Goal: Task Accomplishment & Management: Manage account settings

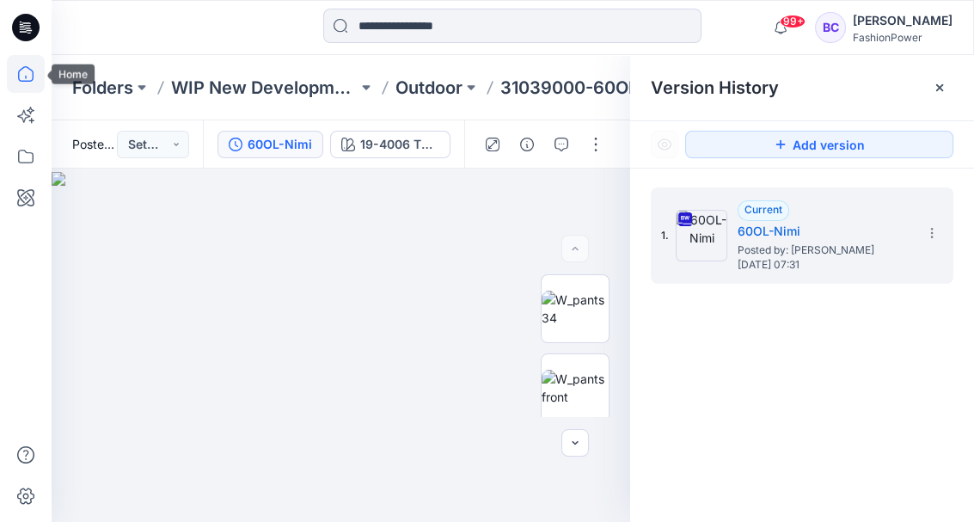
click at [28, 70] on icon at bounding box center [26, 74] width 38 height 38
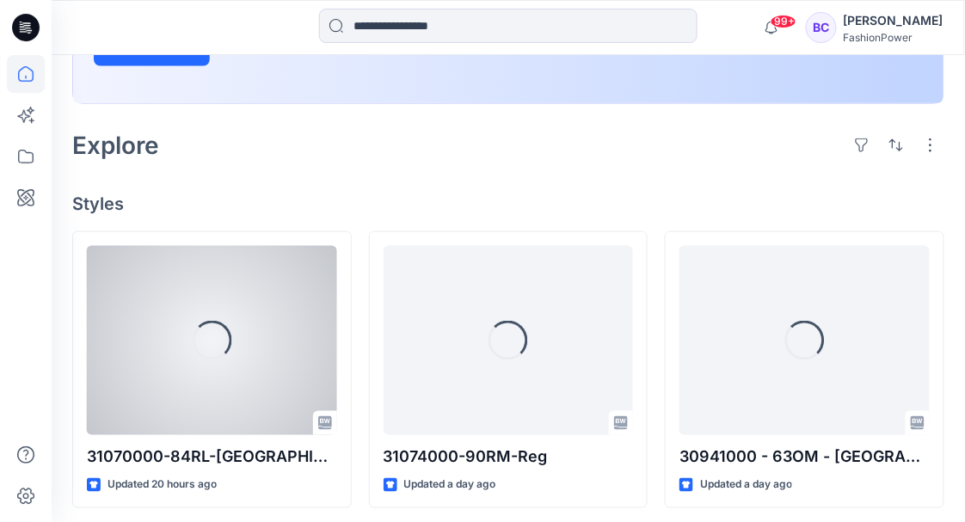
scroll to position [339, 0]
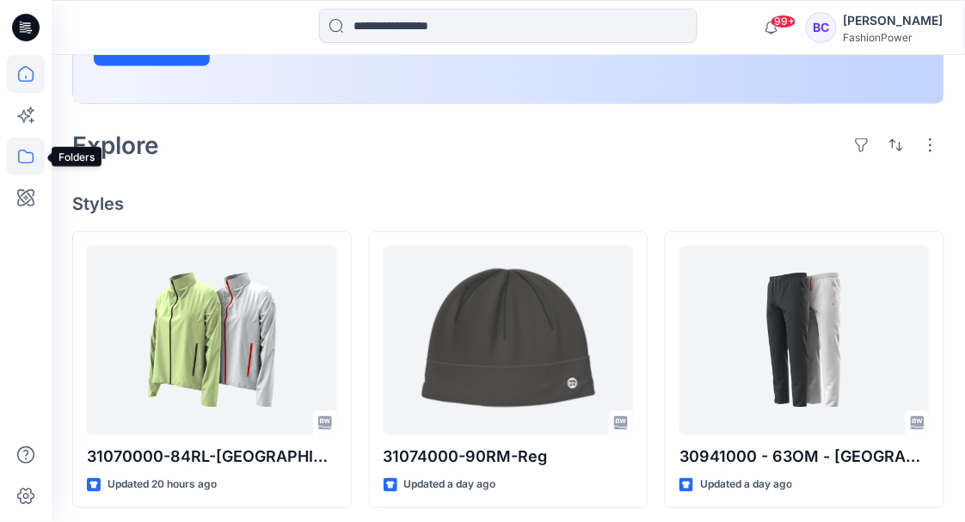
click at [17, 148] on icon at bounding box center [26, 157] width 38 height 38
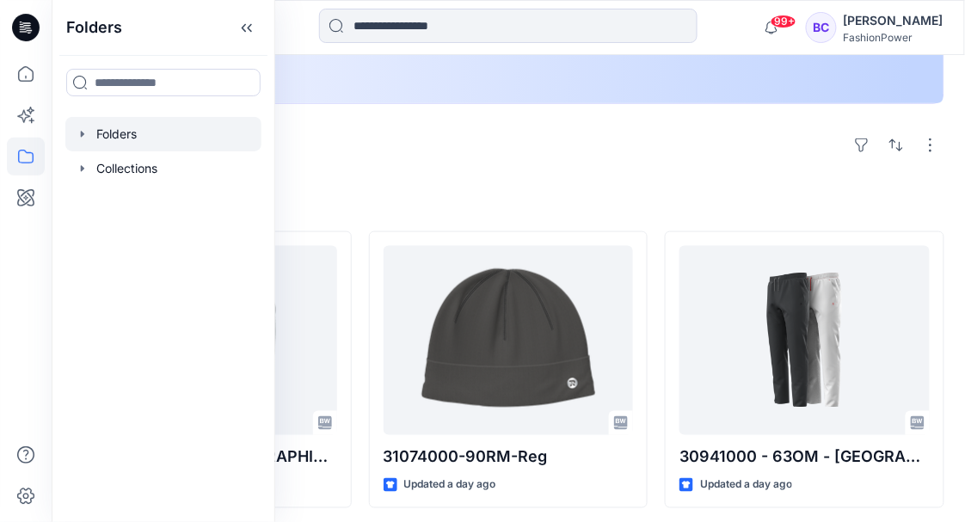
click at [83, 130] on icon "button" at bounding box center [83, 134] width 14 height 14
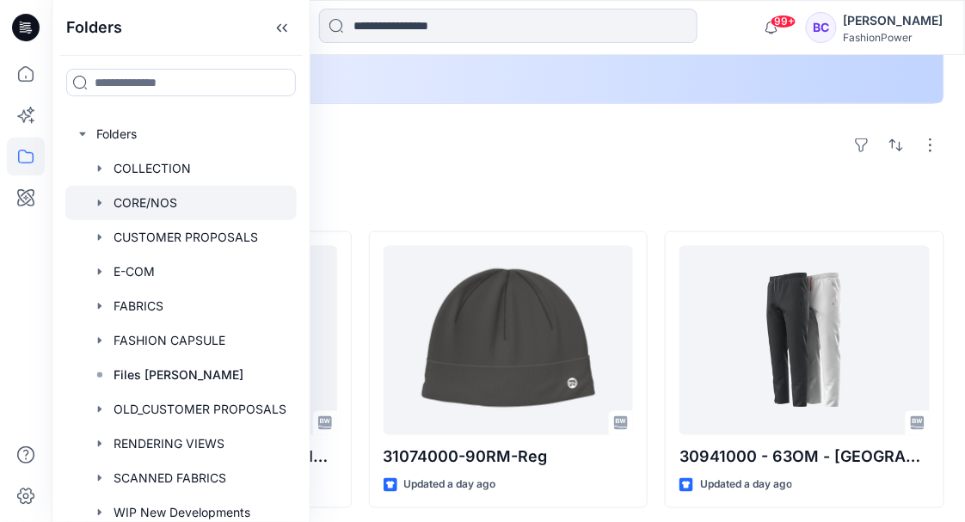
click at [94, 200] on icon "button" at bounding box center [100, 203] width 14 height 14
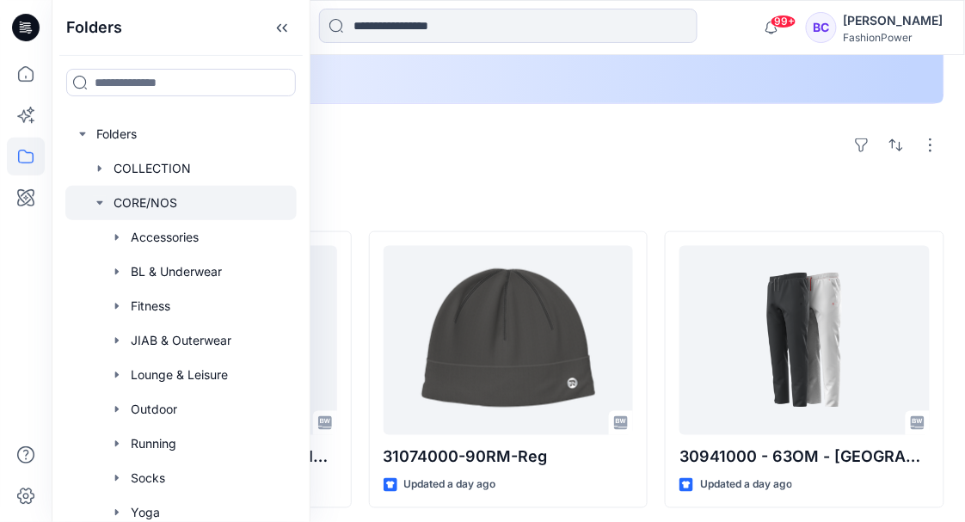
click at [94, 200] on icon "button" at bounding box center [100, 203] width 14 height 14
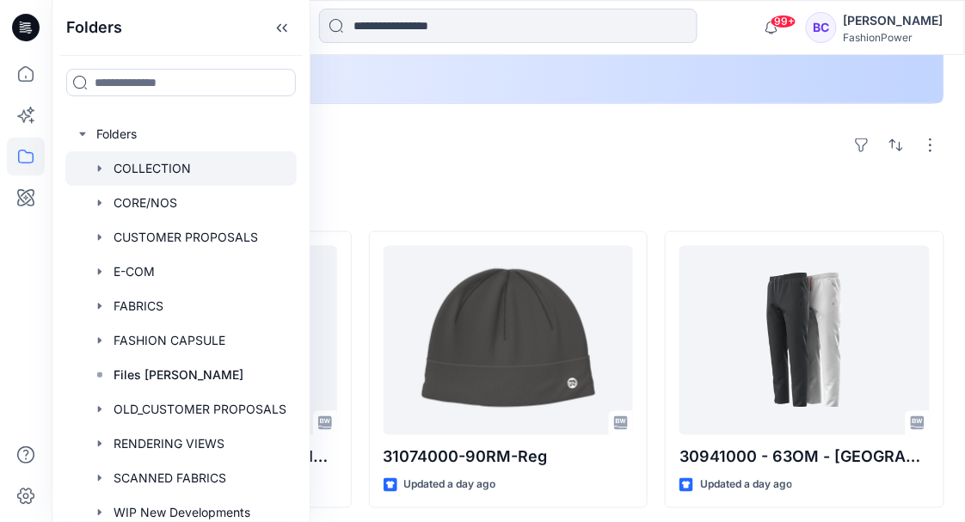
click at [89, 169] on div at bounding box center [180, 168] width 231 height 34
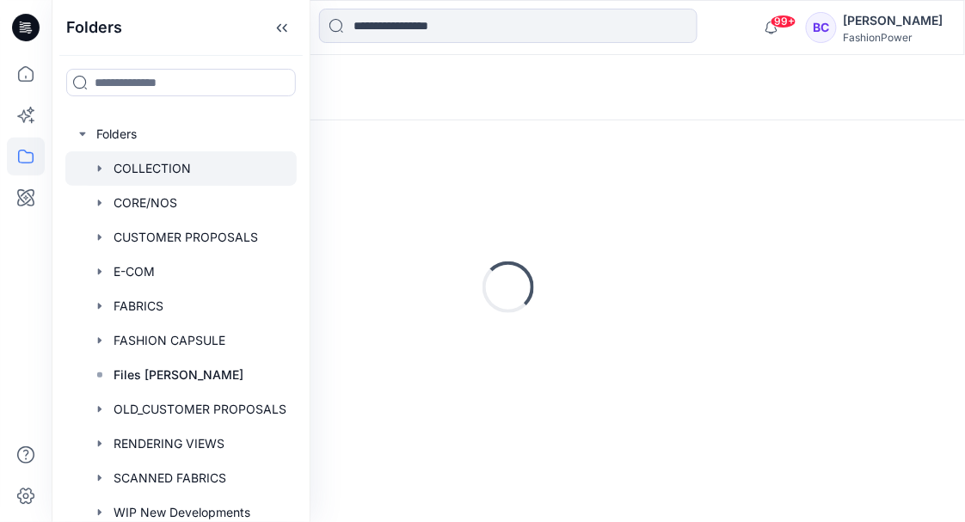
click at [95, 168] on icon "button" at bounding box center [100, 169] width 14 height 14
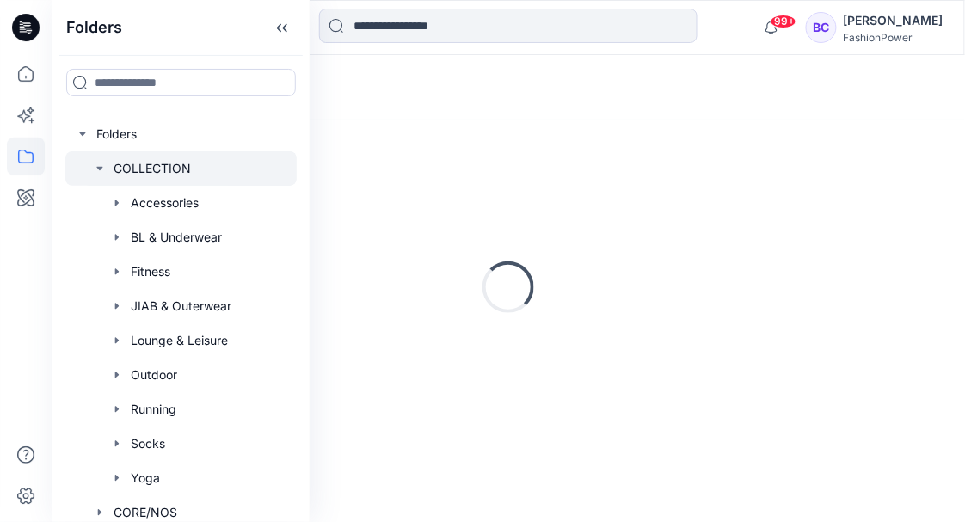
scroll to position [0, 0]
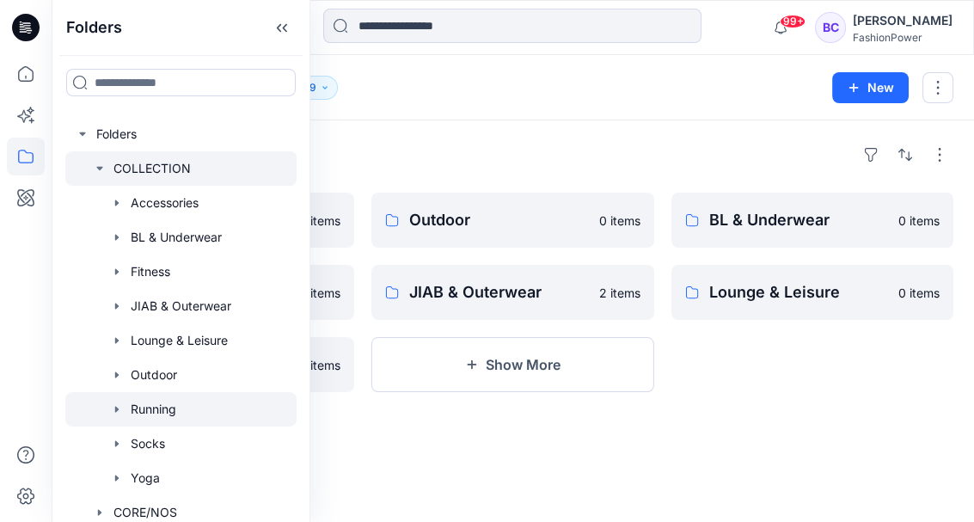
click at [210, 404] on div at bounding box center [180, 409] width 231 height 34
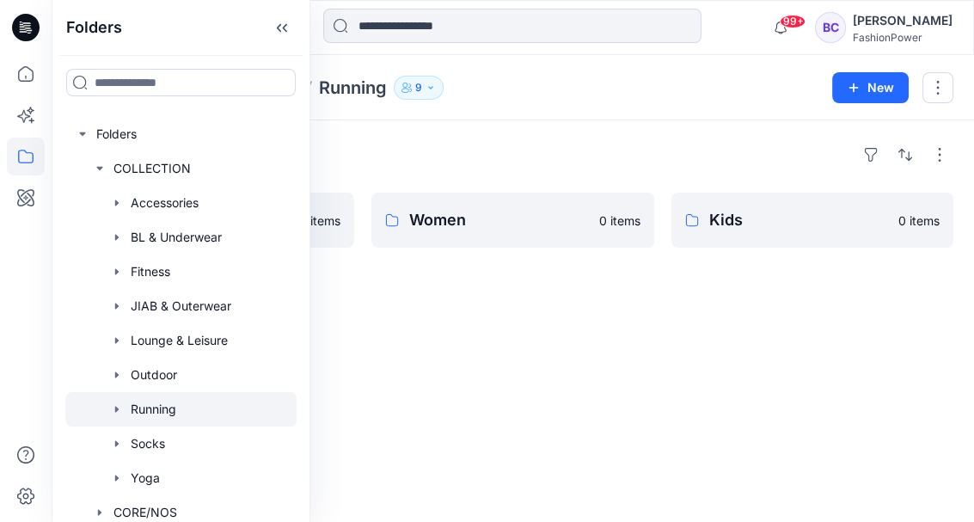
click at [120, 408] on icon "button" at bounding box center [117, 409] width 14 height 14
click at [190, 506] on p "Women" at bounding box center [169, 512] width 42 height 21
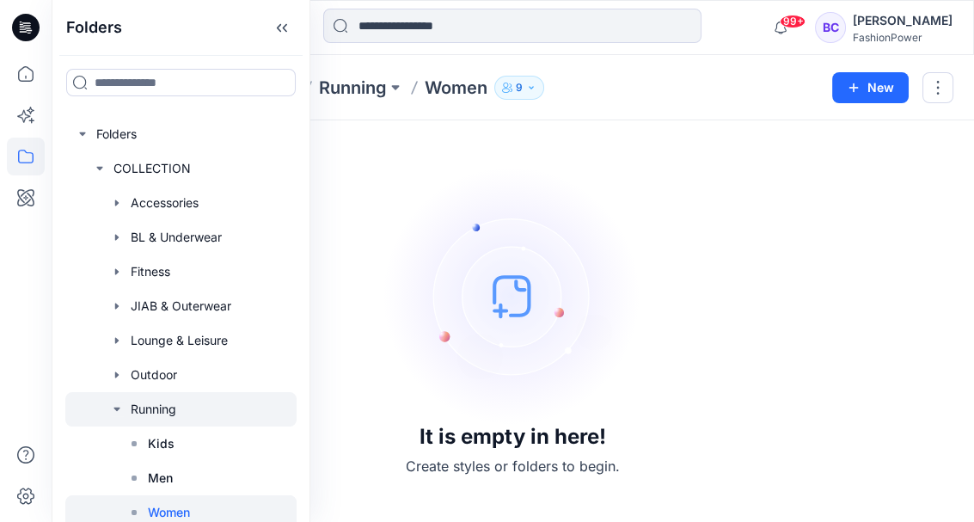
click at [115, 406] on icon "button" at bounding box center [117, 409] width 14 height 14
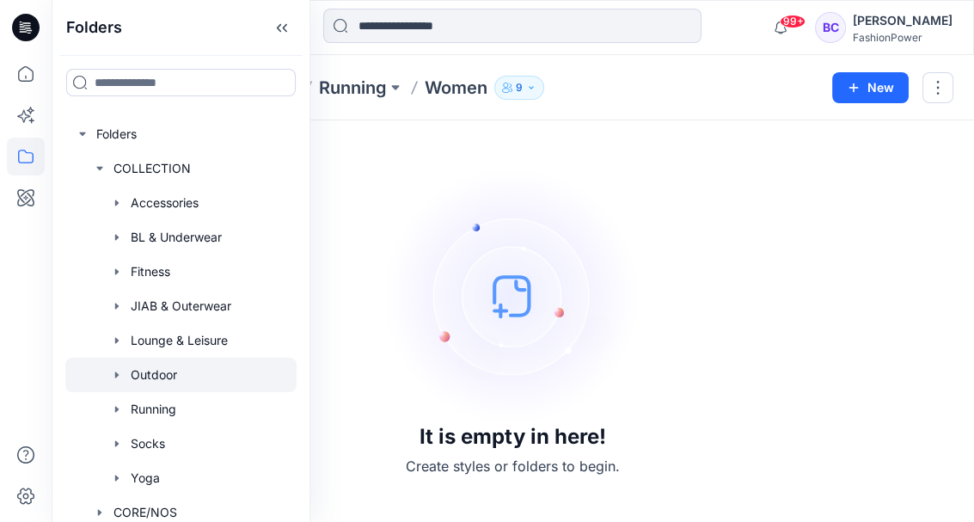
click at [111, 381] on icon "button" at bounding box center [117, 375] width 14 height 14
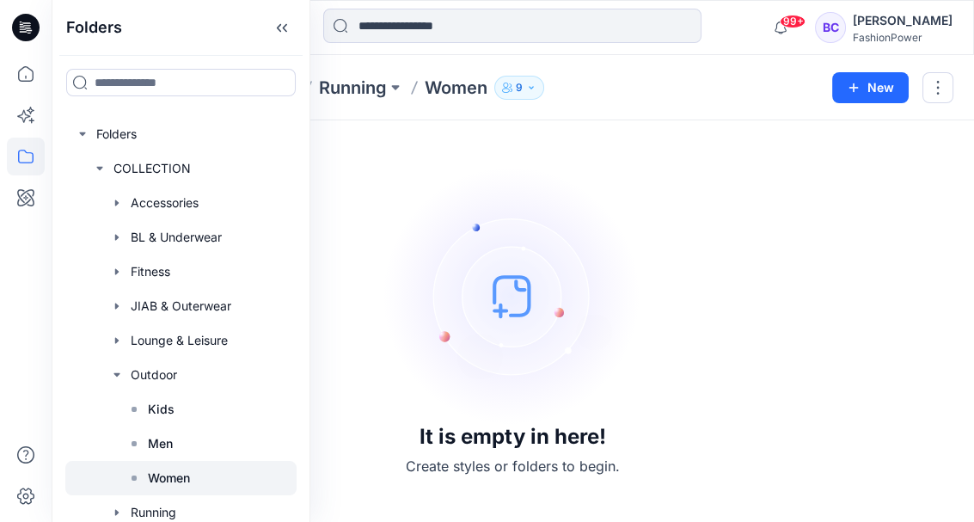
click at [158, 478] on p "Women" at bounding box center [169, 478] width 42 height 21
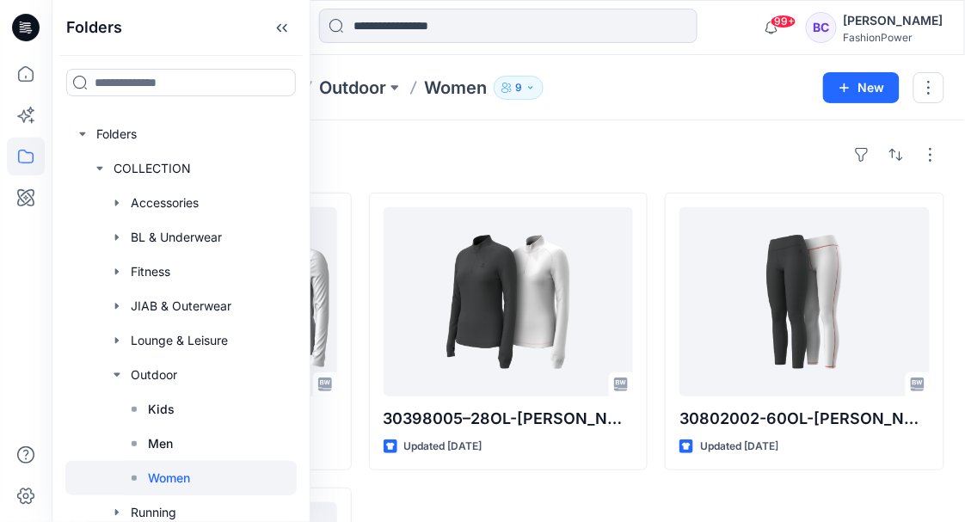
click at [591, 128] on div "Styles 30991001 - 11OL Updated 6 months ago 30903000 - 15AL-Naya Updated 6 mont…" at bounding box center [508, 452] width 913 height 665
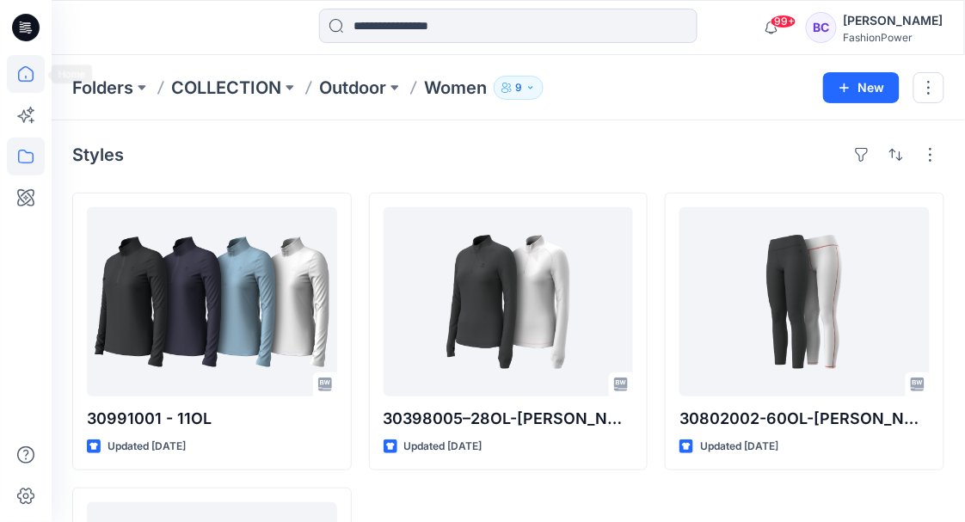
click at [33, 70] on icon at bounding box center [26, 74] width 38 height 38
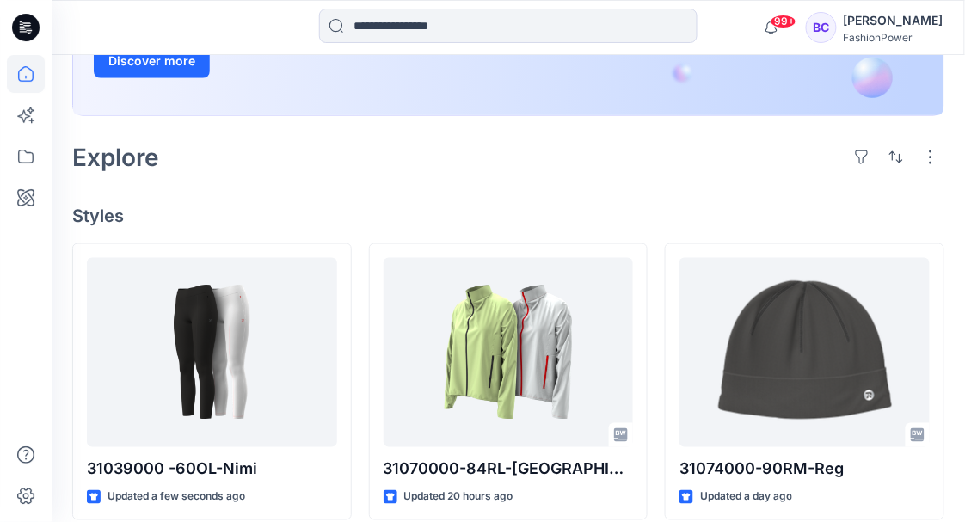
scroll to position [334, 0]
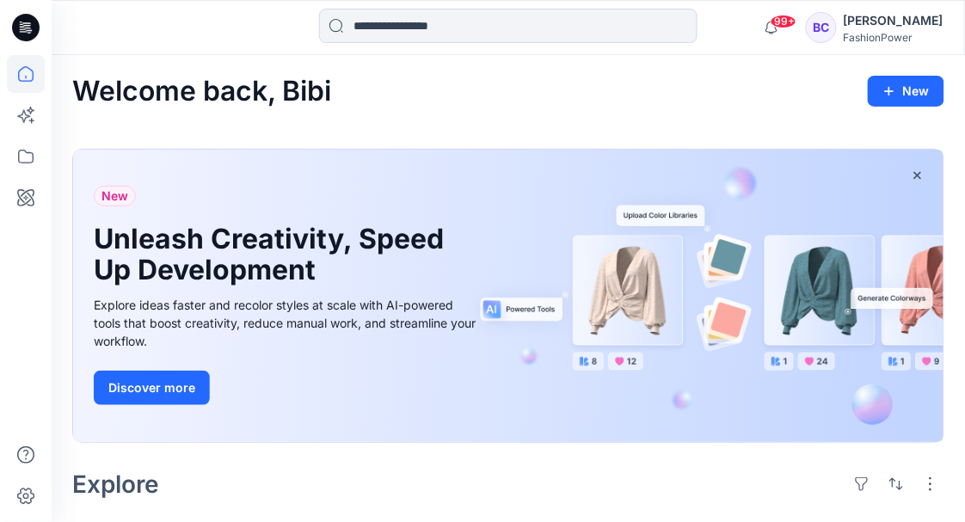
scroll to position [374, 0]
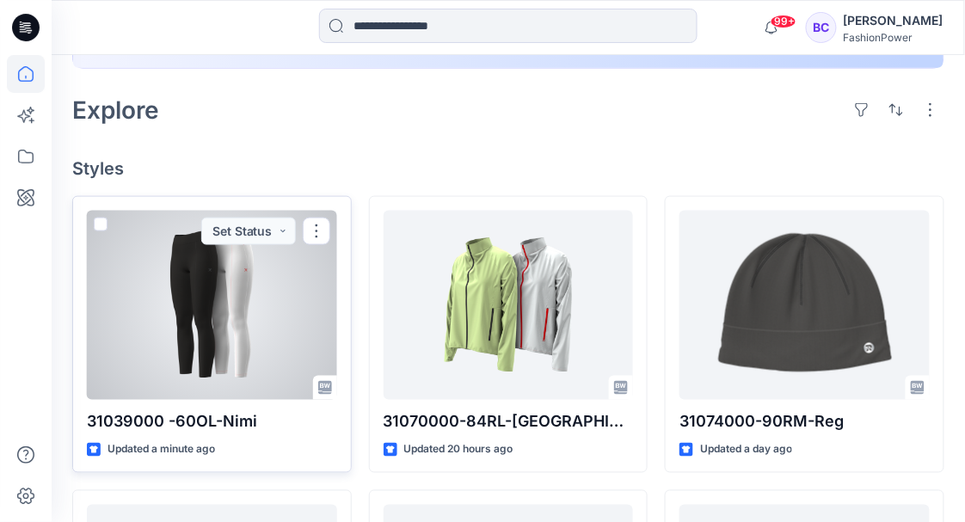
click at [224, 374] on div at bounding box center [212, 305] width 250 height 189
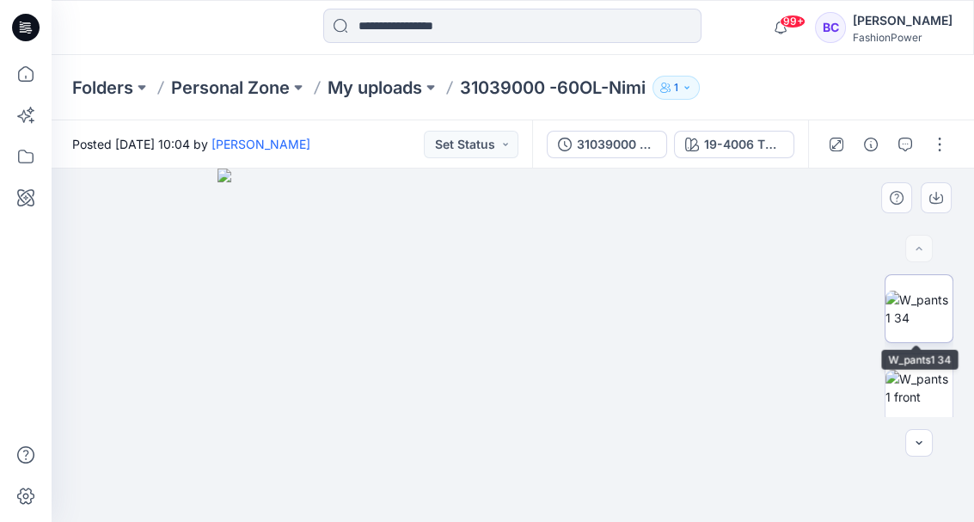
click at [929, 291] on img at bounding box center [919, 309] width 67 height 36
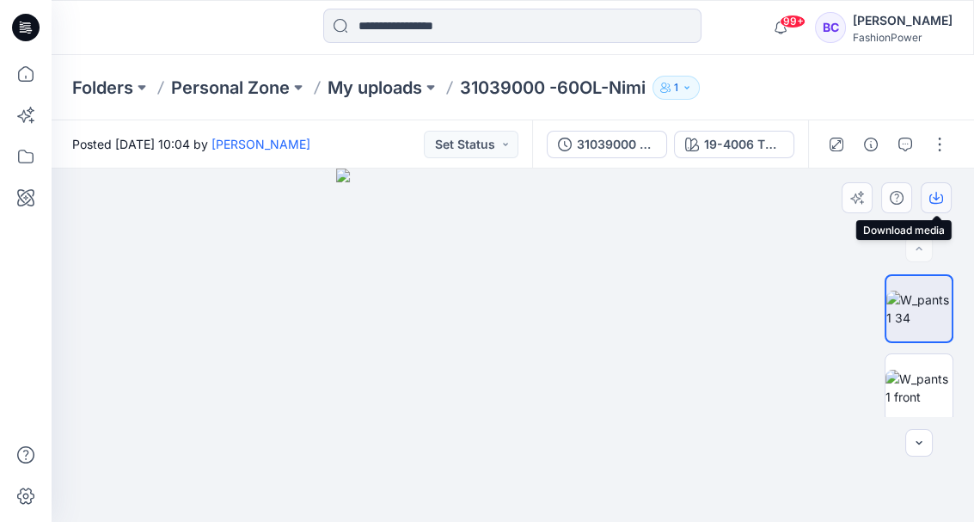
click at [932, 198] on icon "button" at bounding box center [936, 198] width 14 height 14
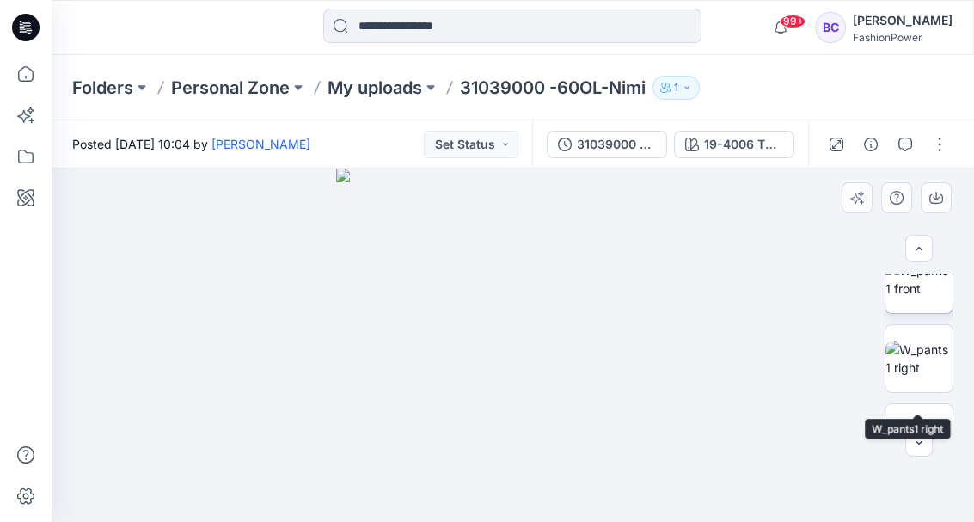
scroll to position [120, 0]
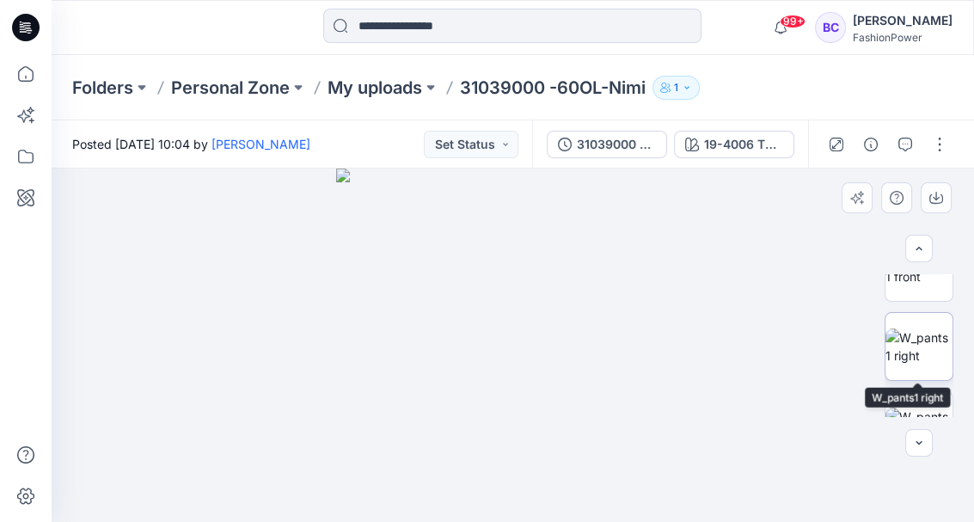
click at [916, 361] on img at bounding box center [919, 346] width 67 height 36
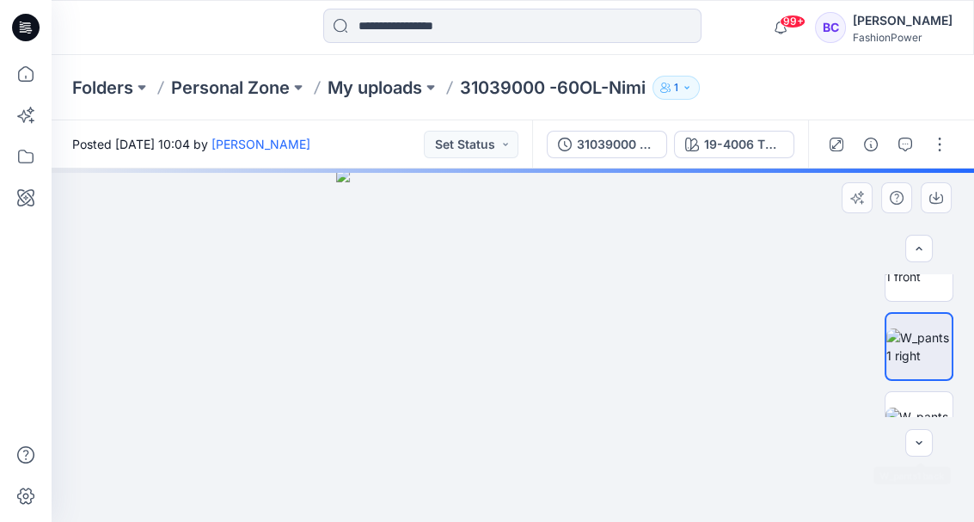
click at [923, 423] on div at bounding box center [513, 346] width 923 height 354
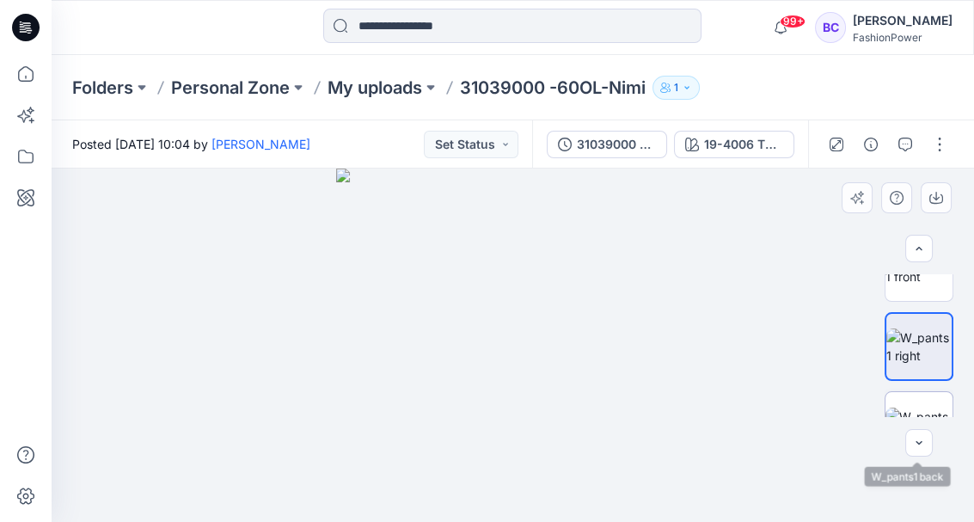
click at [922, 414] on img at bounding box center [919, 426] width 67 height 36
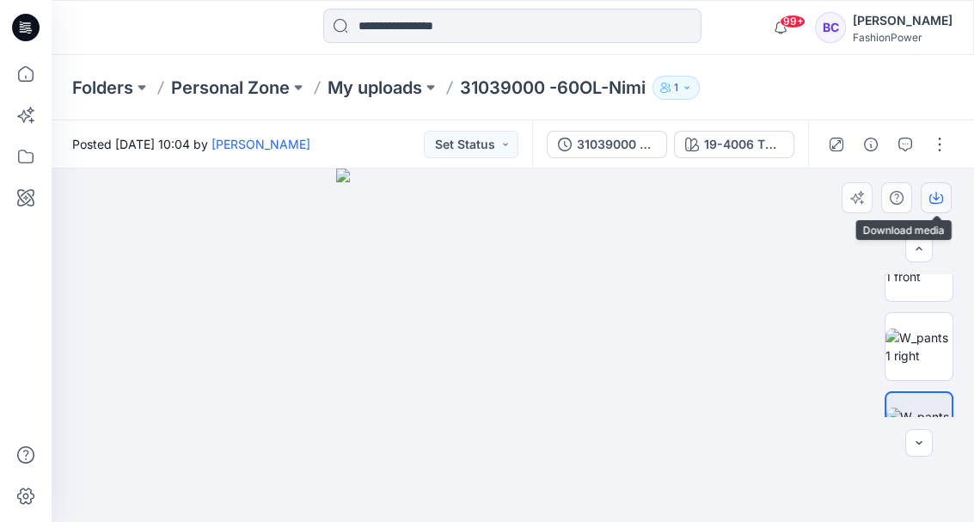
click at [935, 197] on icon "button" at bounding box center [936, 196] width 7 height 9
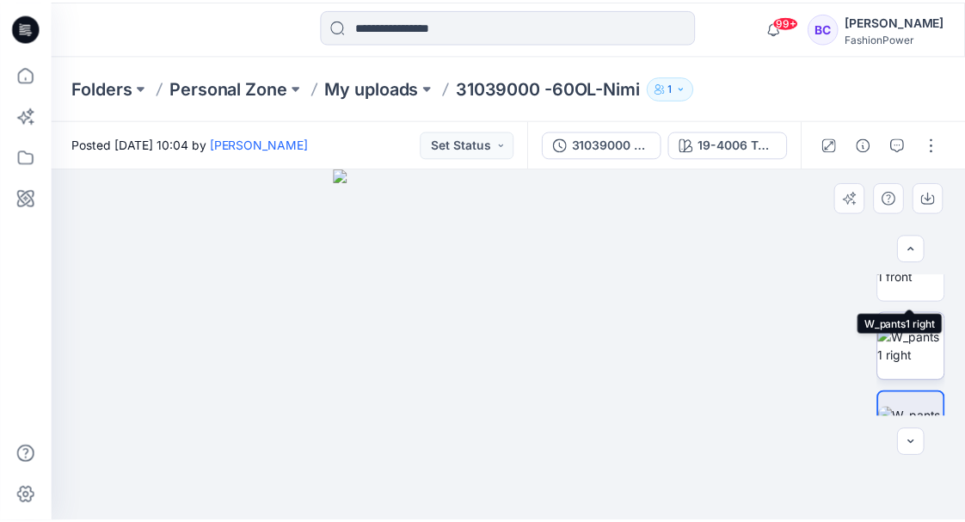
scroll to position [310, 0]
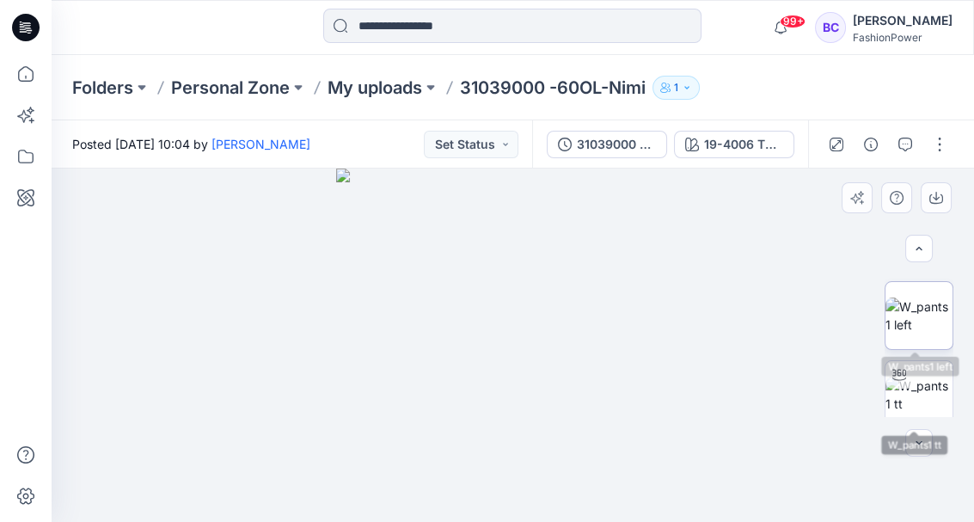
click at [910, 334] on img at bounding box center [919, 315] width 67 height 36
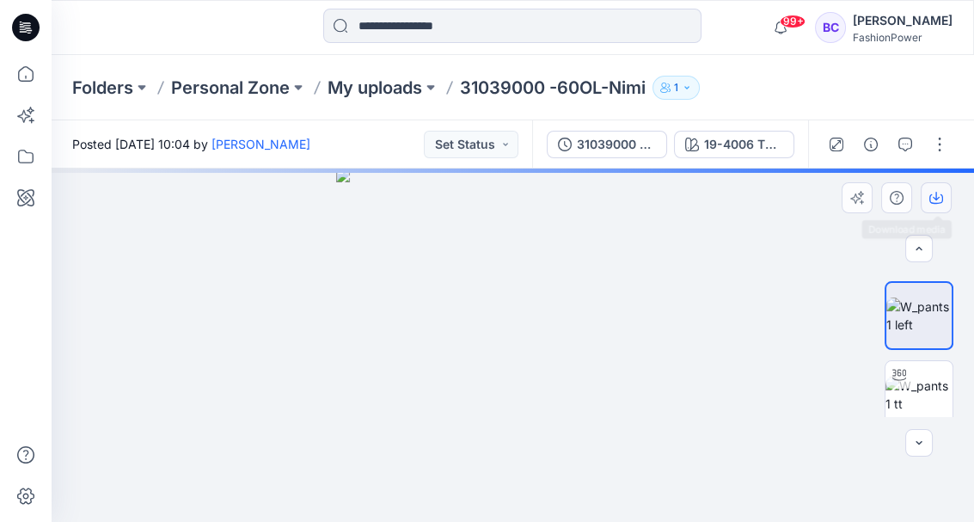
click at [930, 193] on icon "button" at bounding box center [936, 198] width 14 height 14
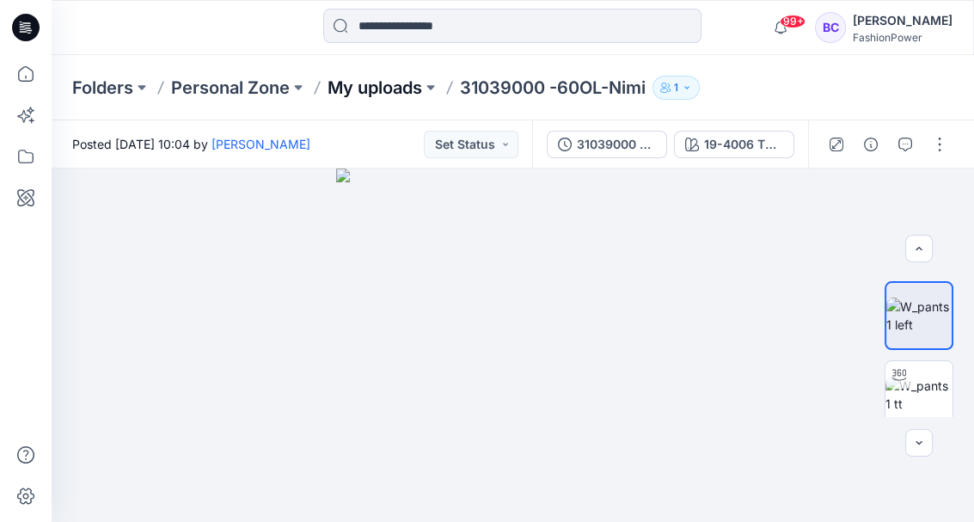
click at [390, 83] on p "My uploads" at bounding box center [375, 88] width 95 height 24
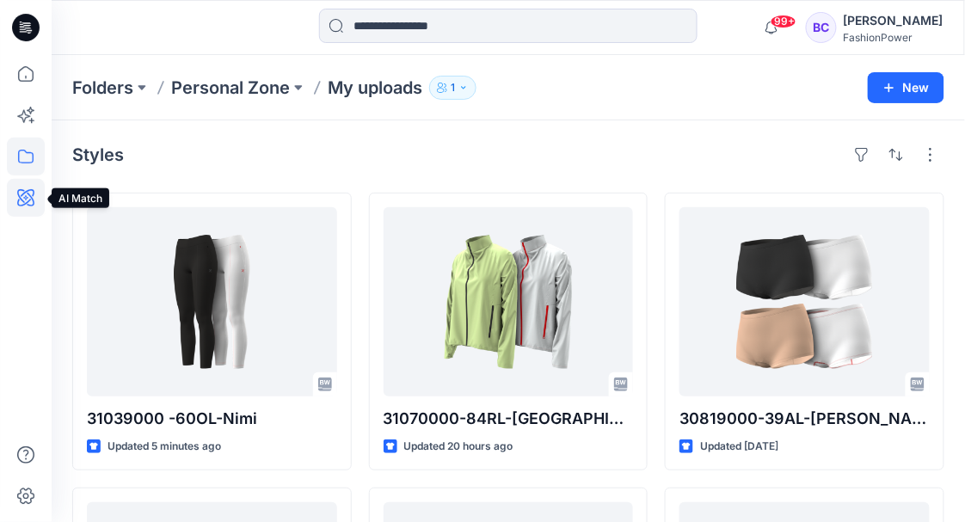
click at [40, 187] on icon at bounding box center [26, 198] width 38 height 38
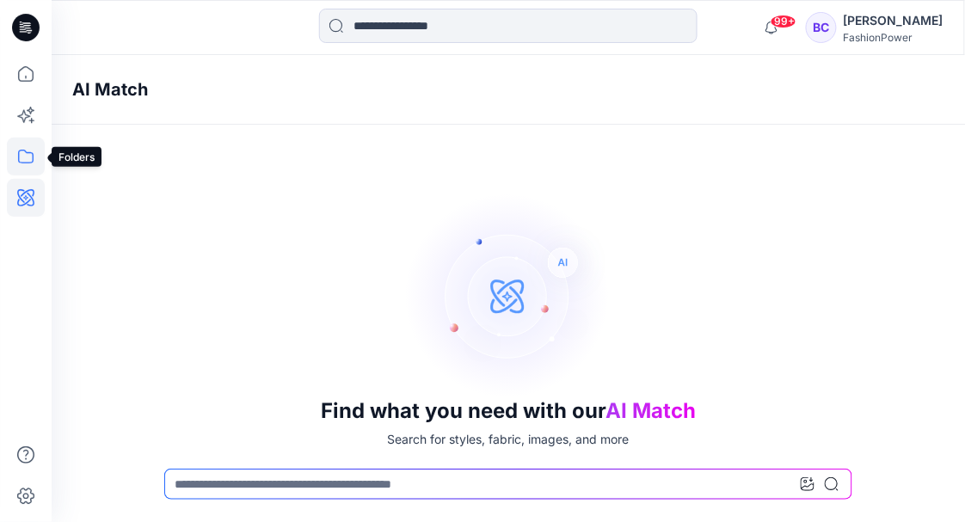
click at [30, 158] on icon at bounding box center [26, 157] width 38 height 38
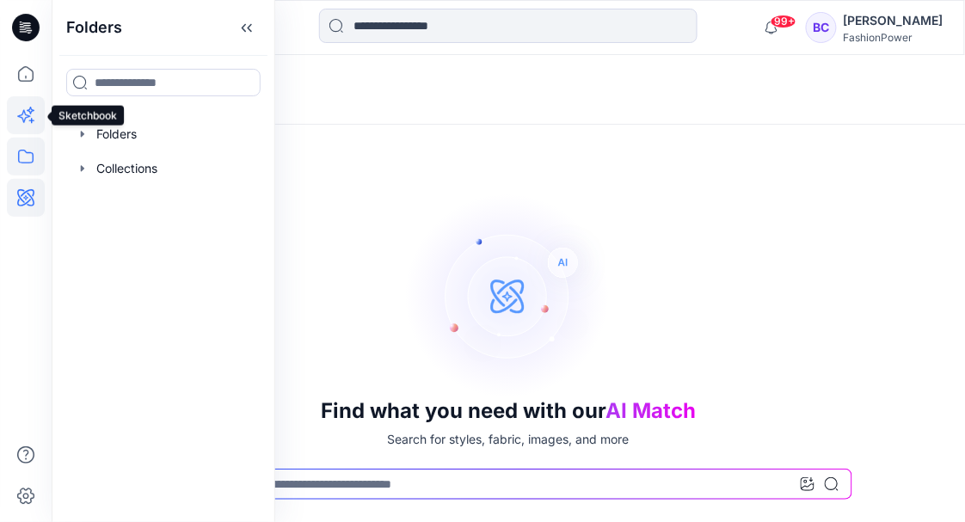
click at [15, 107] on icon at bounding box center [26, 115] width 38 height 38
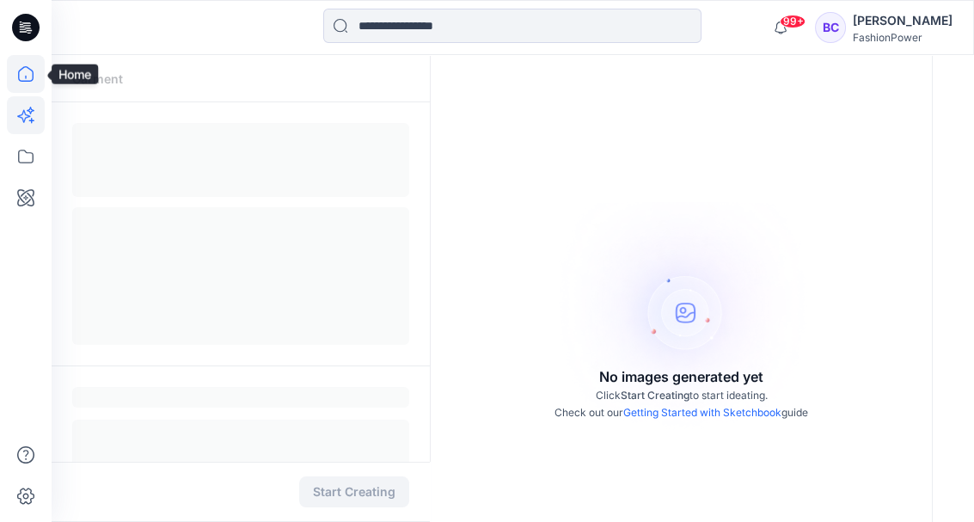
click at [20, 57] on icon at bounding box center [26, 74] width 38 height 38
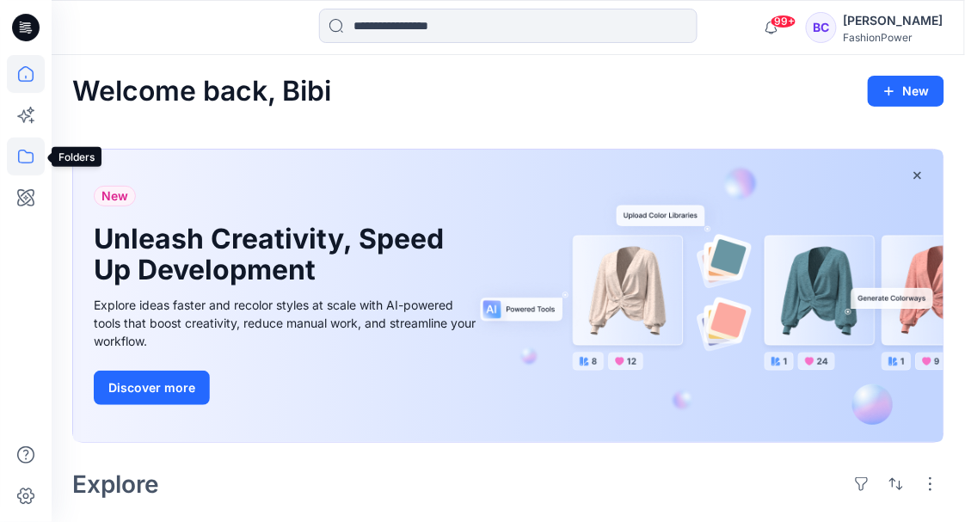
click at [31, 151] on icon at bounding box center [26, 157] width 38 height 38
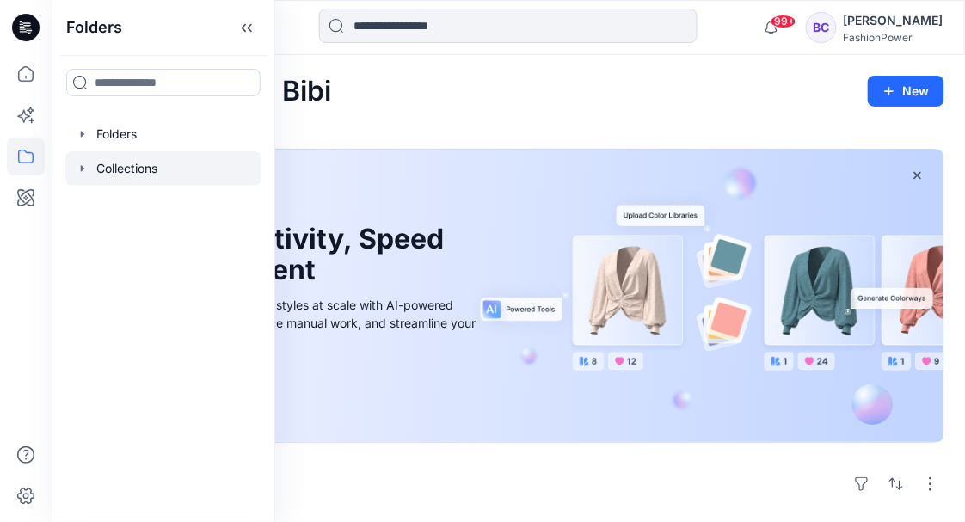
click at [78, 169] on icon "button" at bounding box center [83, 169] width 14 height 14
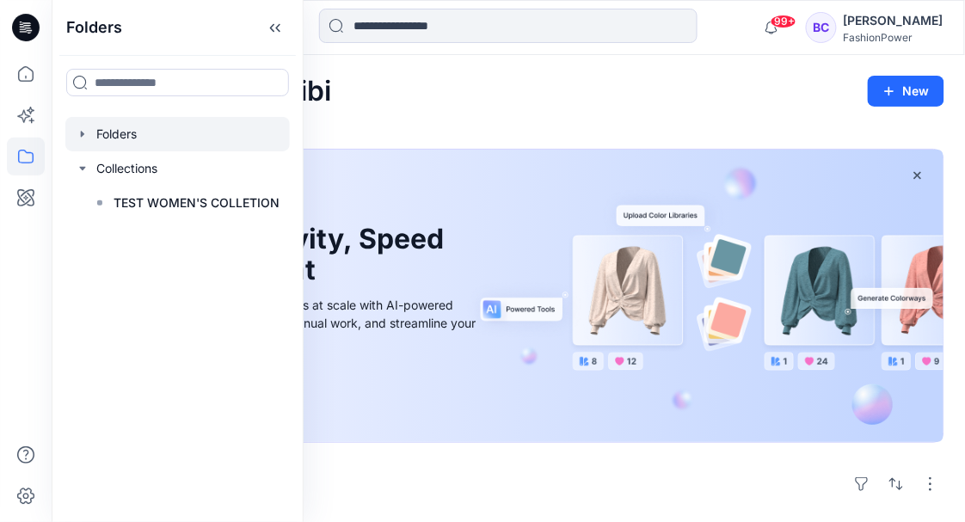
click at [84, 133] on icon "button" at bounding box center [83, 134] width 14 height 14
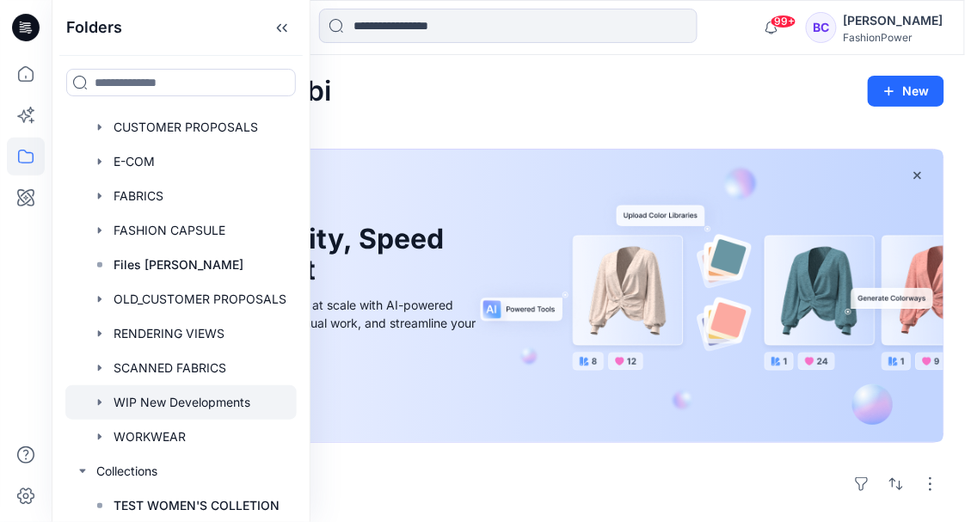
scroll to position [109, 0]
click at [103, 405] on icon "button" at bounding box center [100, 403] width 14 height 14
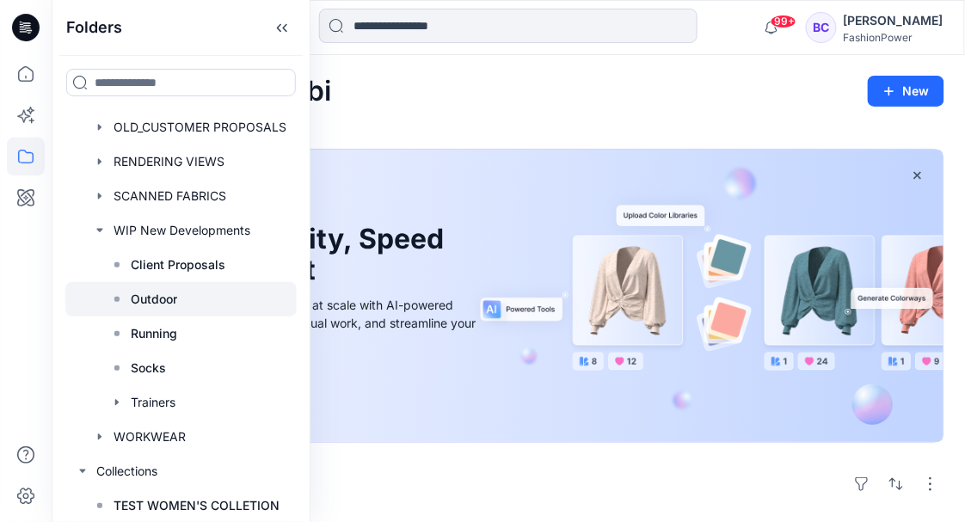
click at [123, 297] on icon at bounding box center [117, 299] width 14 height 14
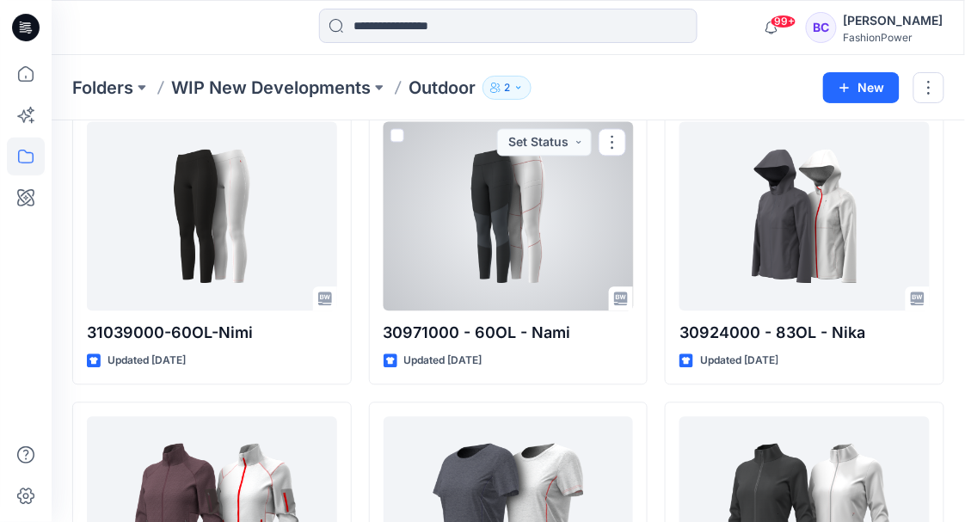
scroll to position [675, 0]
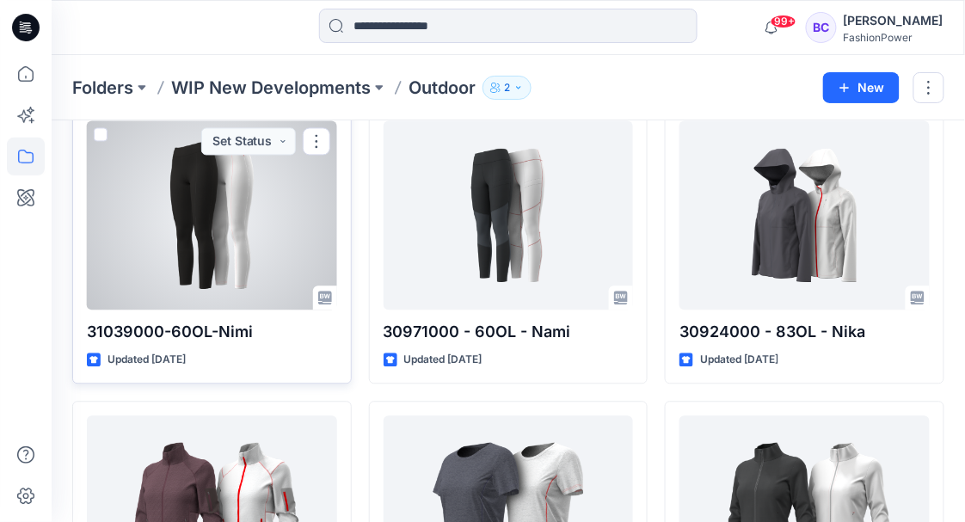
click at [291, 323] on p "31039000-60OL-Nimi" at bounding box center [212, 333] width 250 height 24
click at [248, 254] on div at bounding box center [212, 215] width 250 height 189
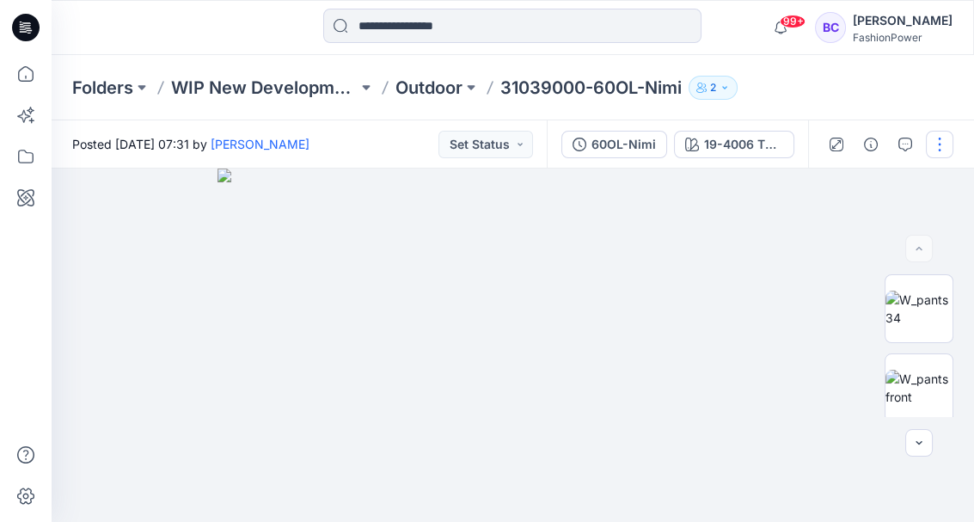
click at [936, 142] on button "button" at bounding box center [940, 145] width 28 height 28
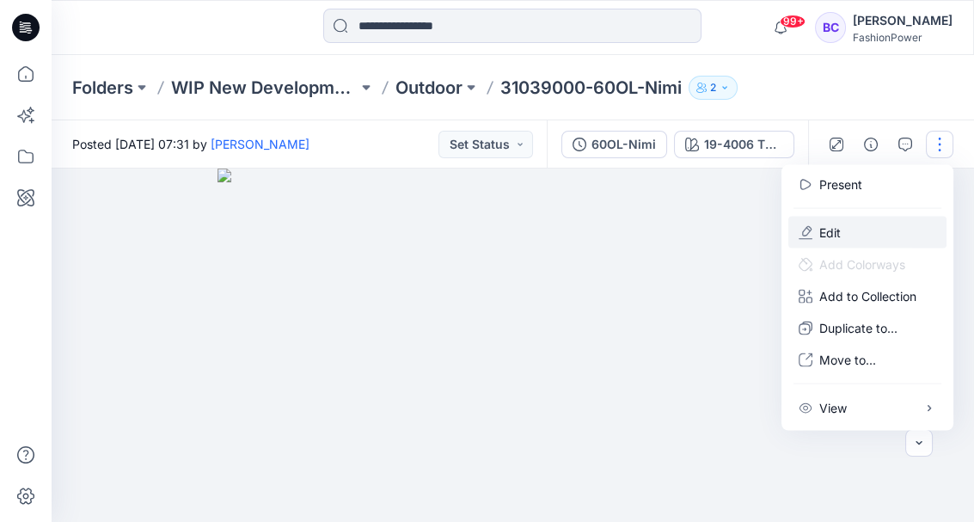
click at [834, 234] on p "Edit" at bounding box center [829, 233] width 21 height 18
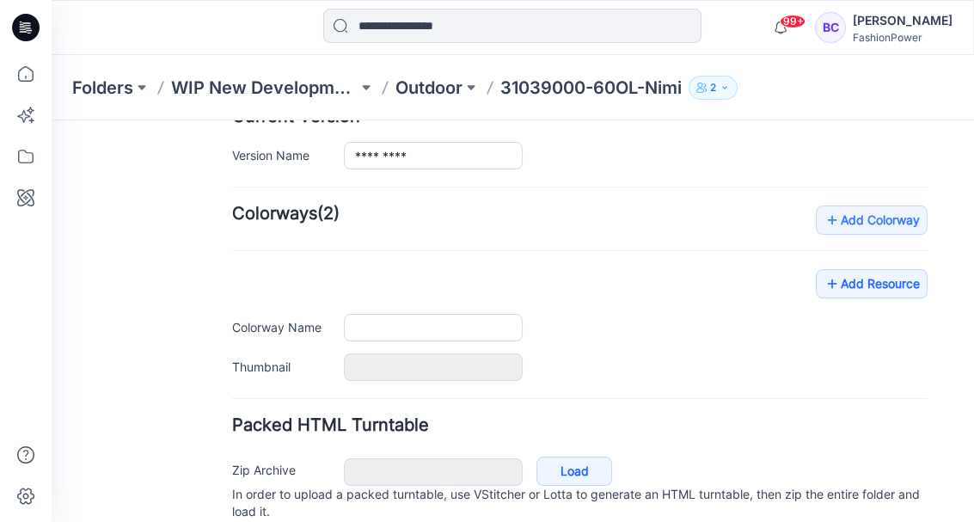
type input "**********"
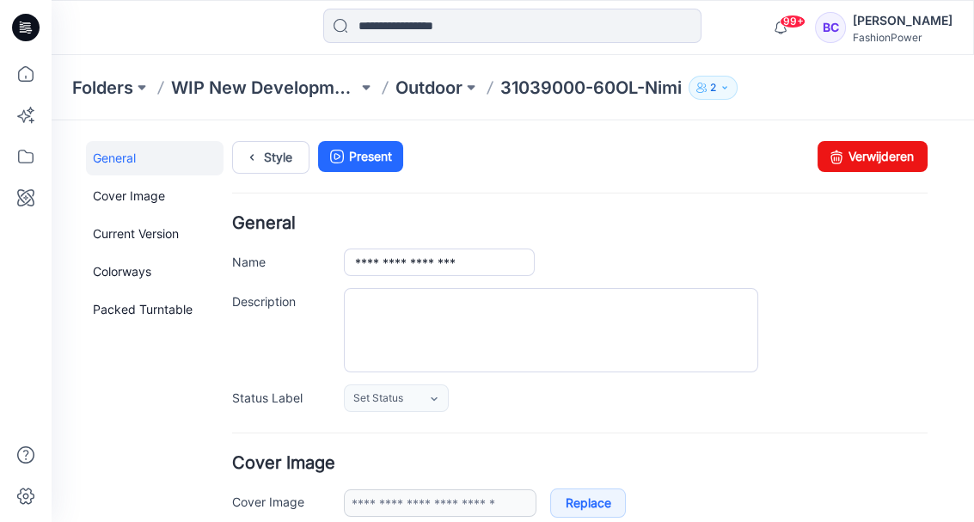
drag, startPoint x: 884, startPoint y: 156, endPoint x: 588, endPoint y: 154, distance: 295.8
click at [884, 156] on link "Verwijderen" at bounding box center [873, 156] width 110 height 31
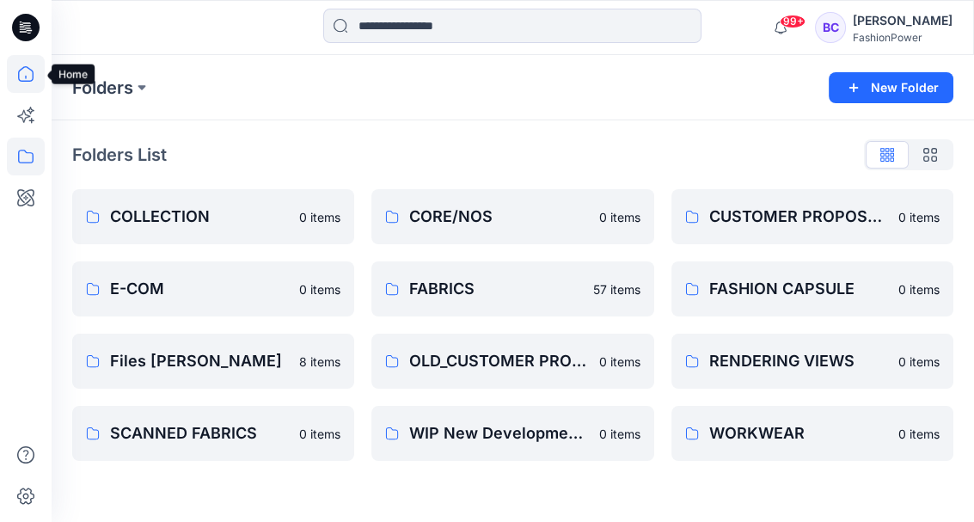
click at [31, 82] on icon at bounding box center [26, 74] width 38 height 38
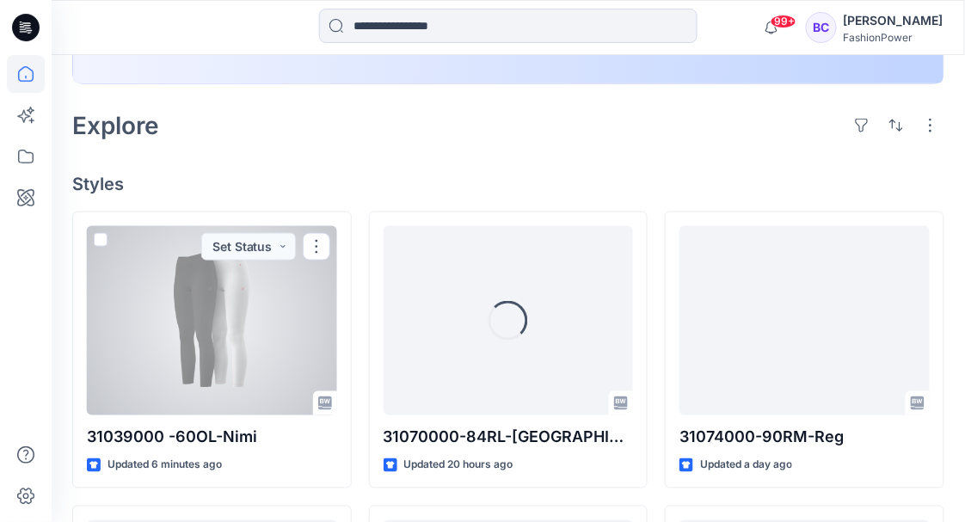
scroll to position [401, 0]
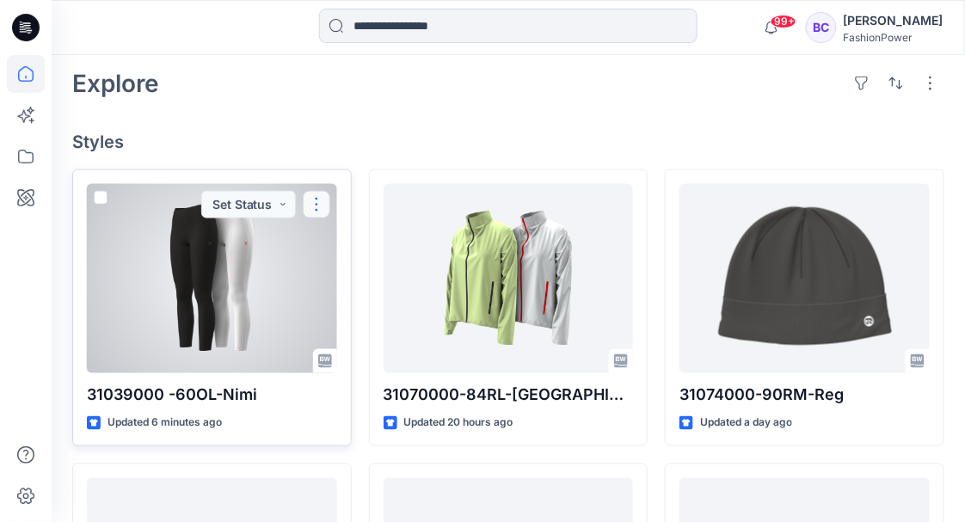
click at [314, 199] on button "button" at bounding box center [317, 205] width 28 height 28
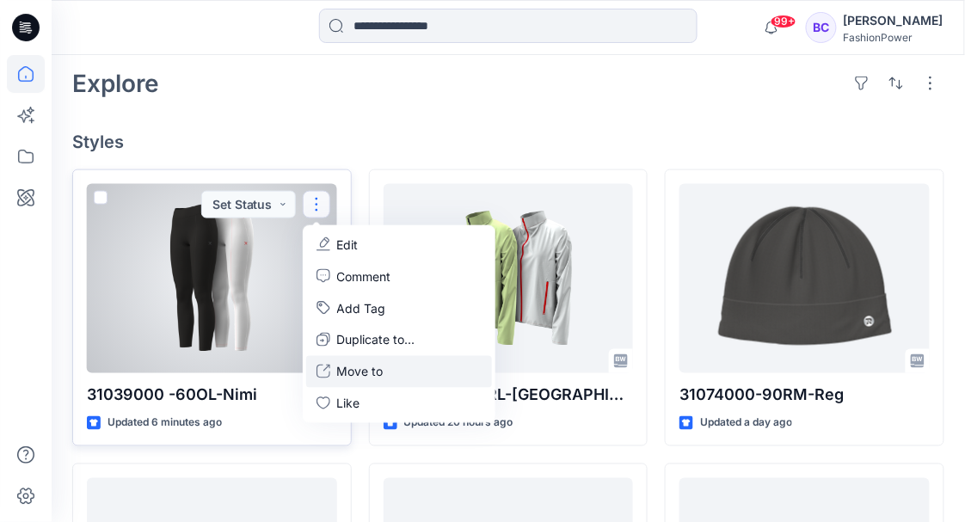
click at [349, 371] on p "Move to" at bounding box center [360, 372] width 46 height 18
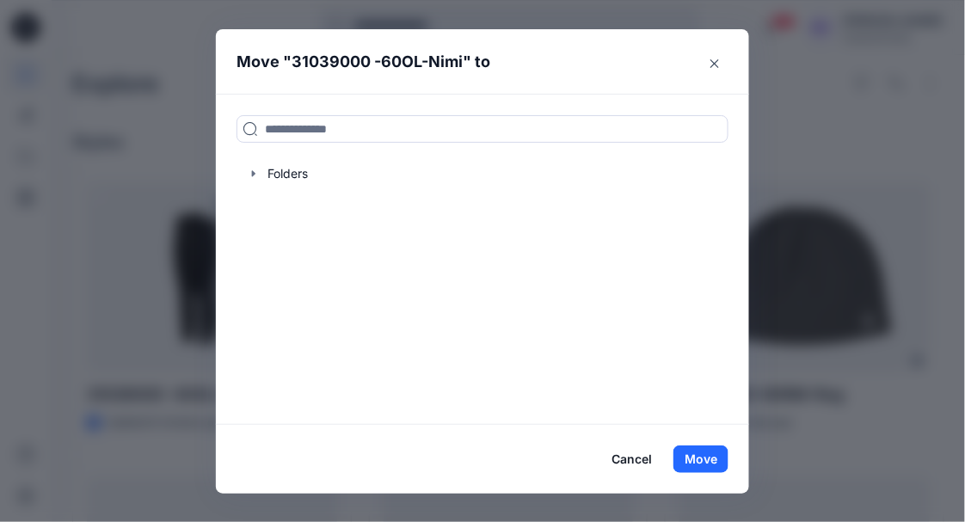
click at [256, 334] on div "Folders" at bounding box center [482, 259] width 533 height 330
click at [175, 197] on div "Move " 31039000 -60OL-Nimi " to Folders Cancel Move" at bounding box center [482, 261] width 965 height 522
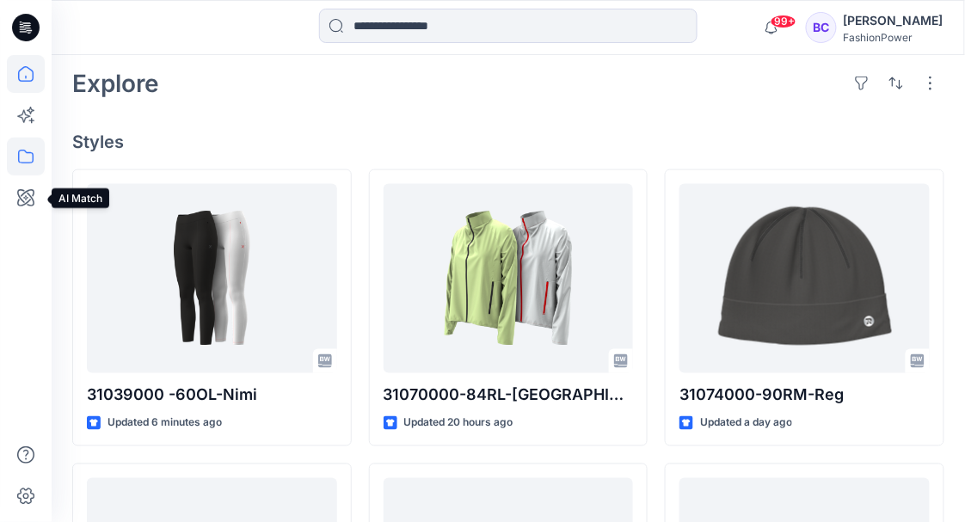
click at [26, 165] on icon at bounding box center [26, 157] width 38 height 38
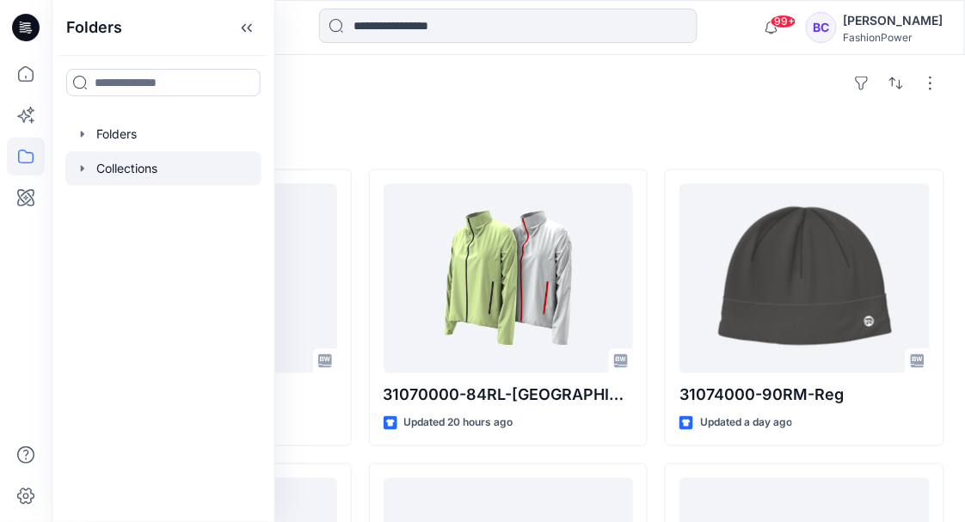
click at [86, 167] on icon "button" at bounding box center [83, 169] width 14 height 14
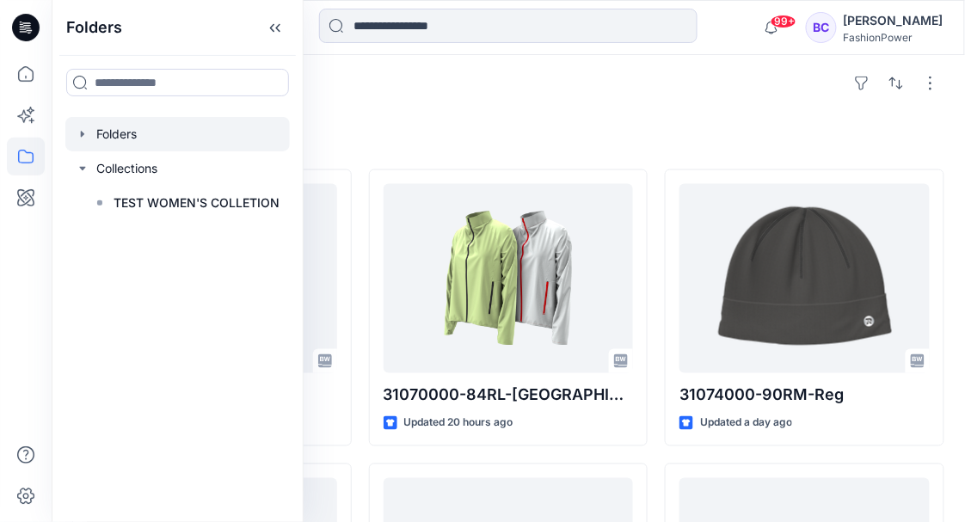
click at [79, 130] on icon "button" at bounding box center [83, 134] width 14 height 14
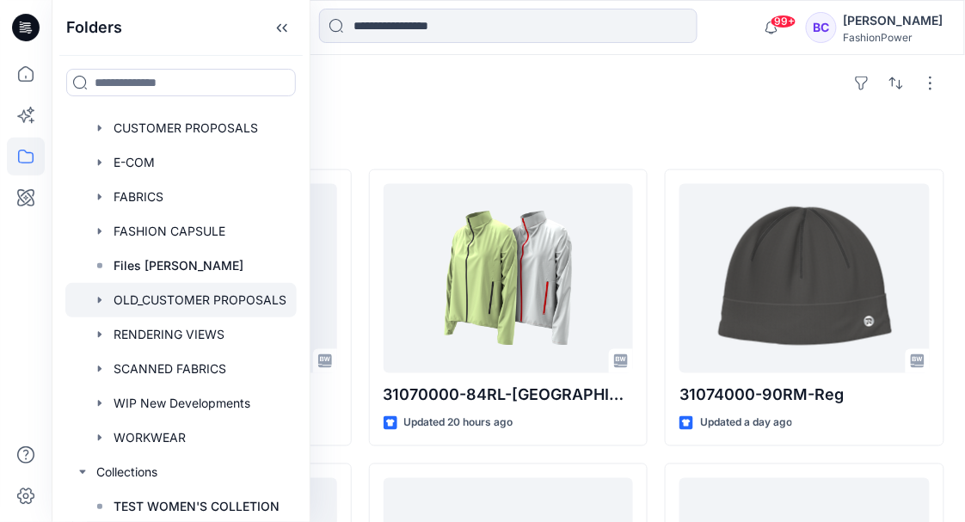
scroll to position [110, 0]
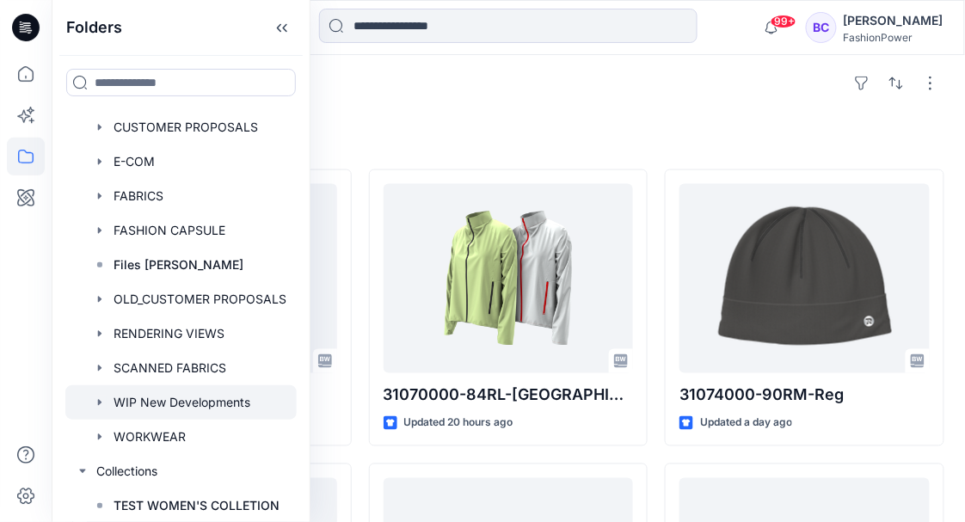
click at [99, 399] on icon "button" at bounding box center [100, 402] width 14 height 14
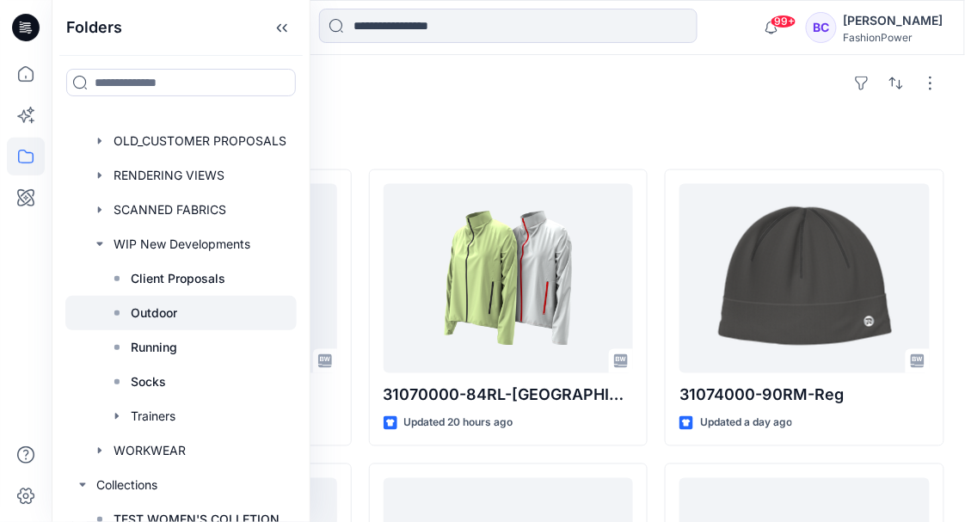
click at [106, 313] on div at bounding box center [180, 313] width 231 height 34
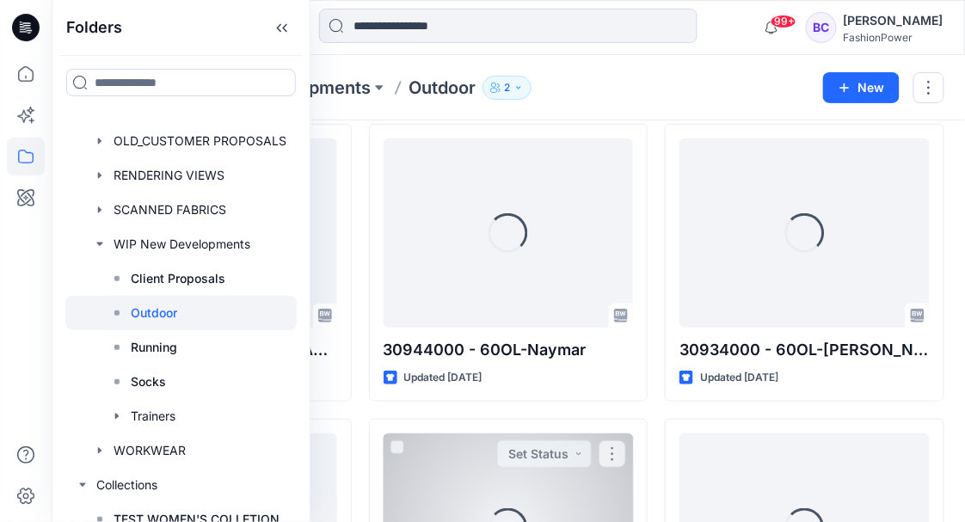
scroll to position [401, 0]
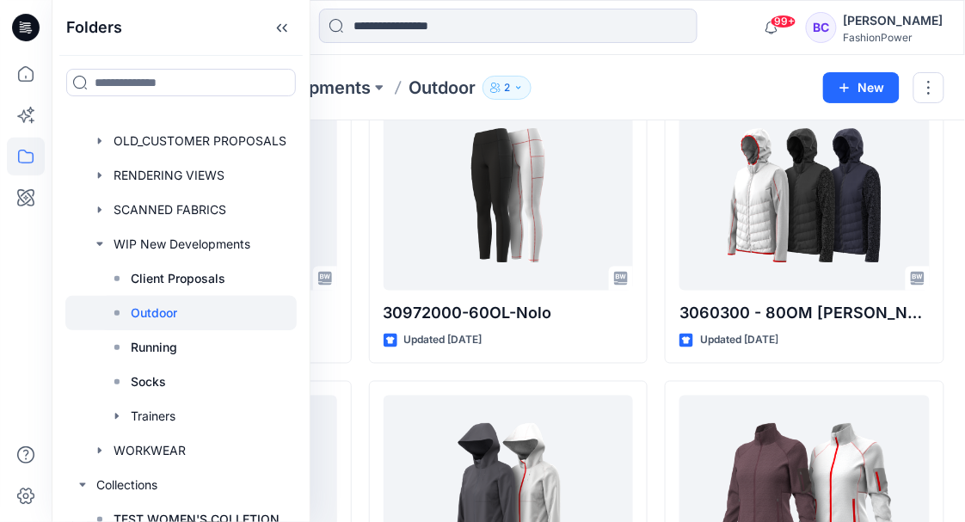
click at [595, 87] on div "Folders WIP New Developments Outdoor 2" at bounding box center [441, 88] width 738 height 24
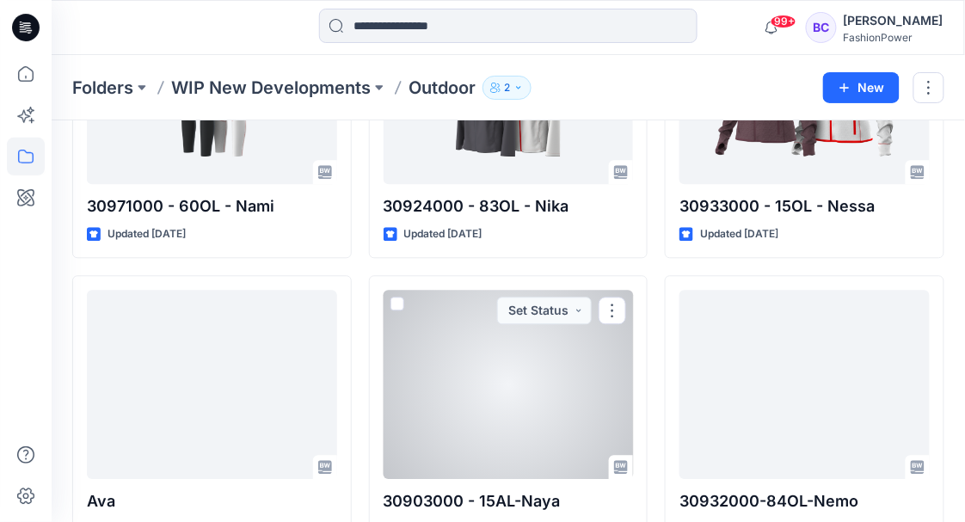
scroll to position [850, 0]
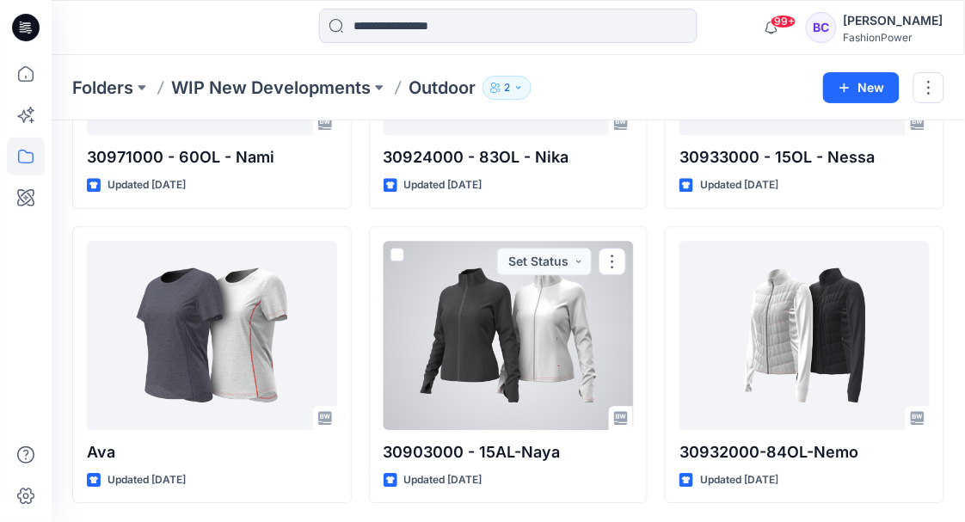
click at [514, 343] on div at bounding box center [508, 335] width 250 height 189
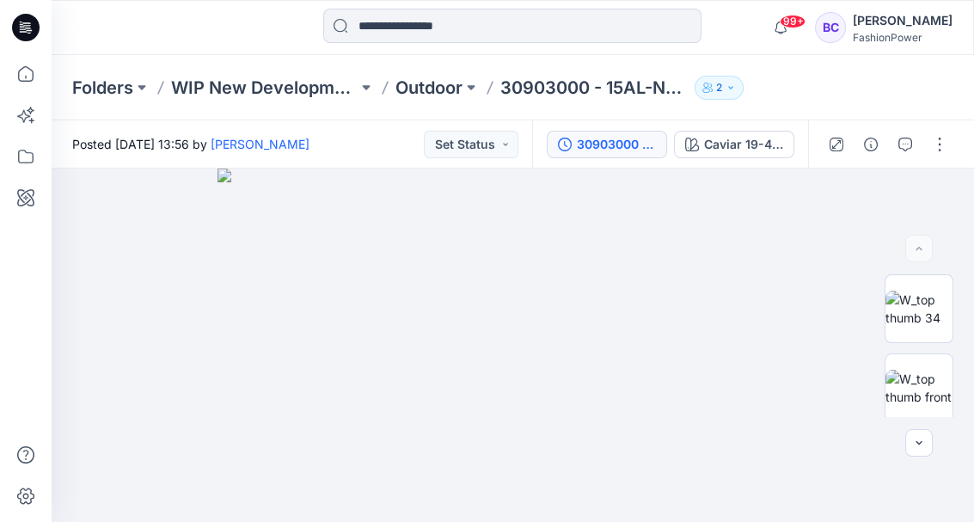
click at [625, 144] on div "30903000 - 15AL-Naya" at bounding box center [616, 144] width 79 height 19
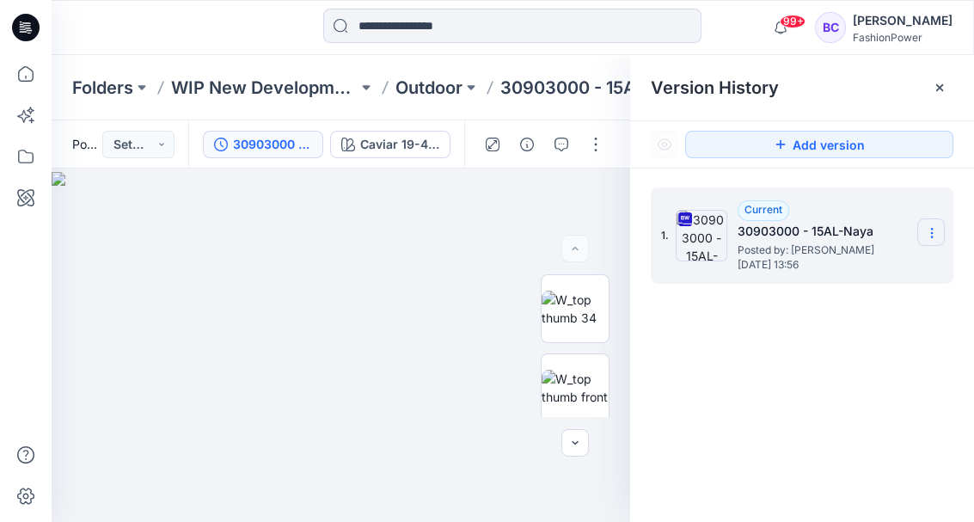
click at [935, 240] on section at bounding box center [931, 232] width 28 height 28
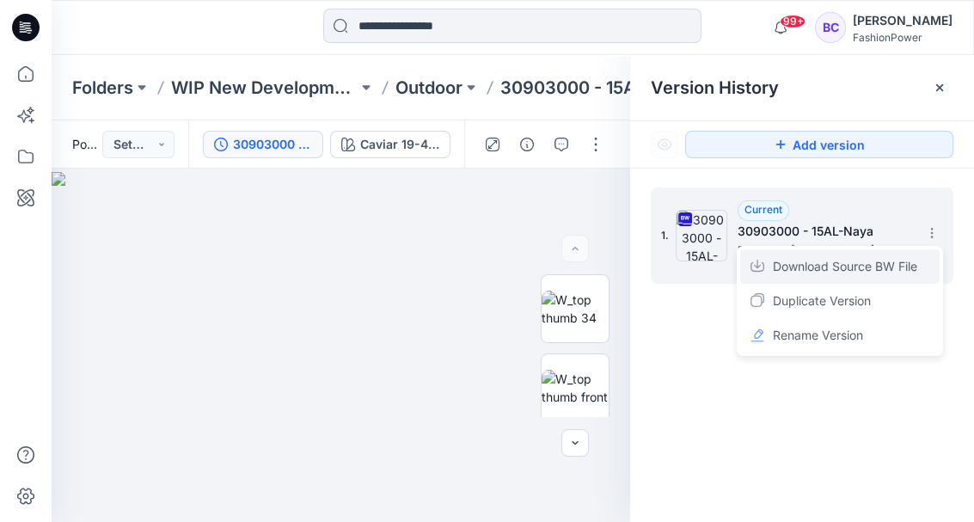
click at [900, 263] on span "Download Source BW File" at bounding box center [845, 266] width 144 height 21
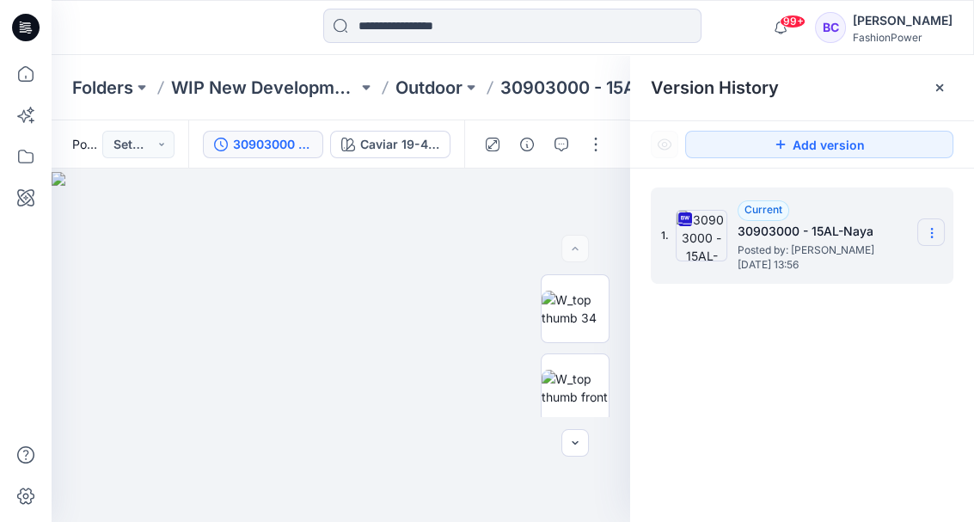
click at [938, 243] on section at bounding box center [931, 232] width 28 height 28
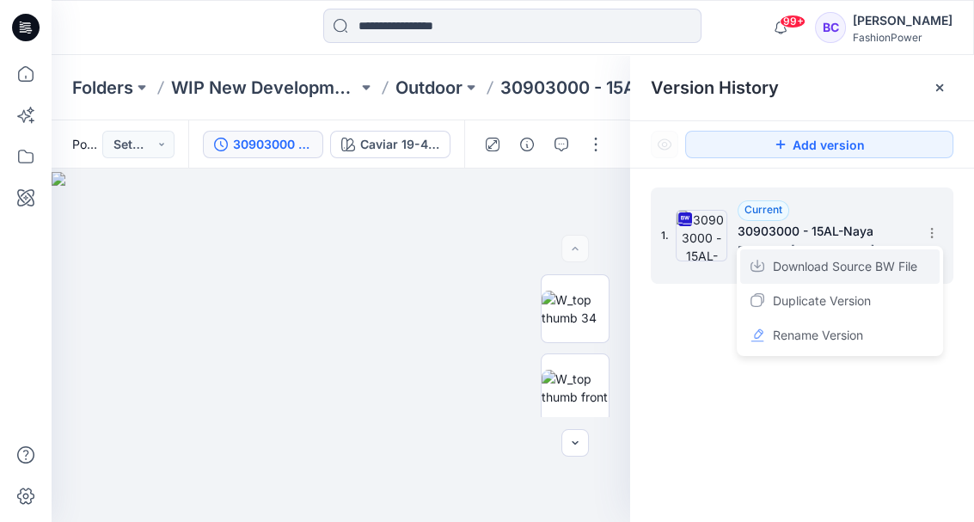
click at [849, 261] on span "Download Source BW File" at bounding box center [845, 266] width 144 height 21
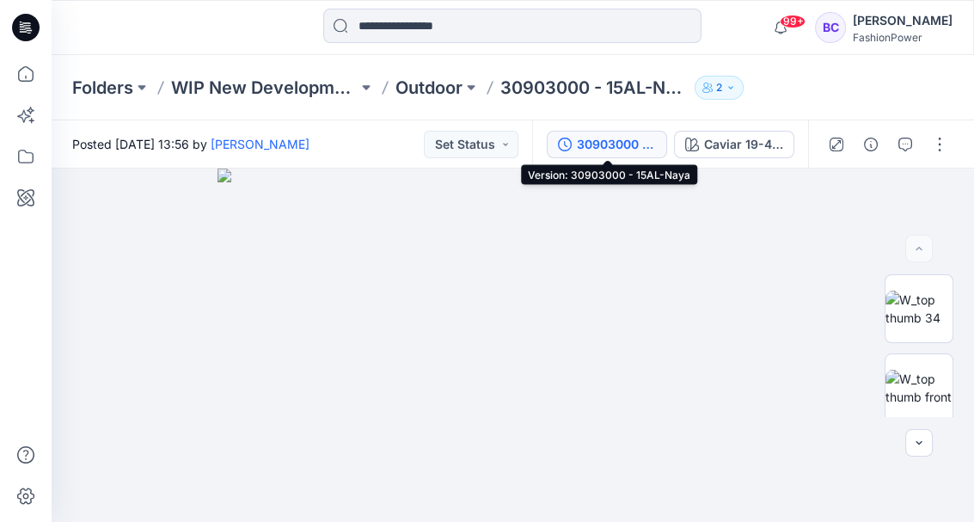
click at [637, 140] on div "30903000 - 15AL-Naya" at bounding box center [616, 144] width 79 height 19
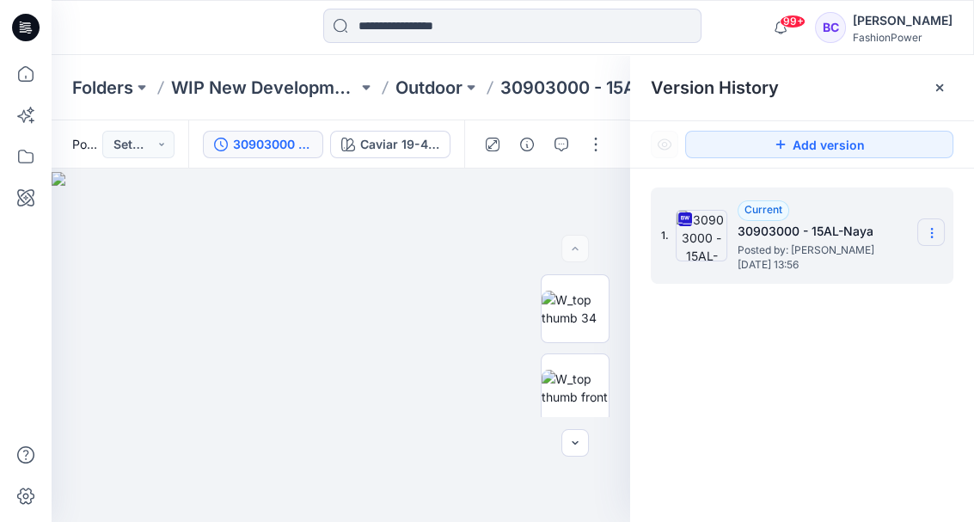
click at [934, 226] on icon at bounding box center [932, 233] width 14 height 14
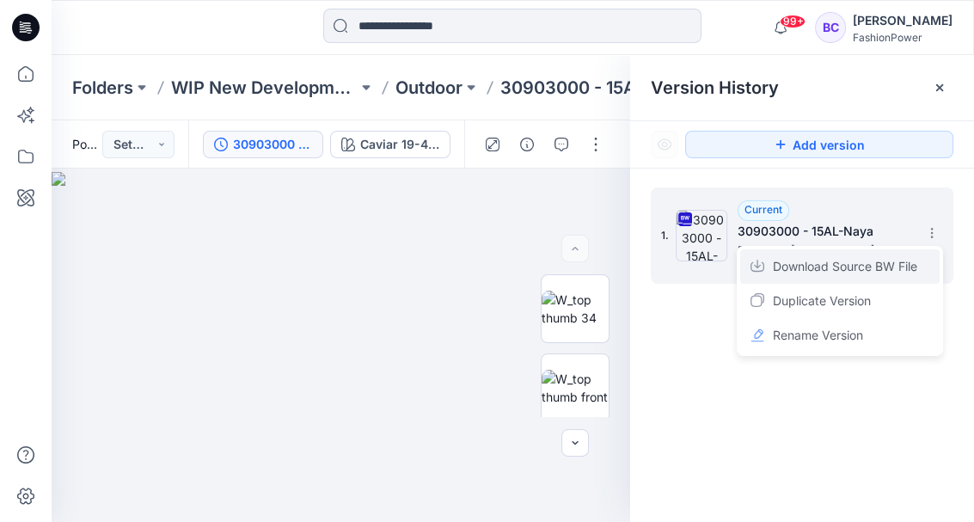
click at [874, 261] on span "Download Source BW File" at bounding box center [845, 266] width 144 height 21
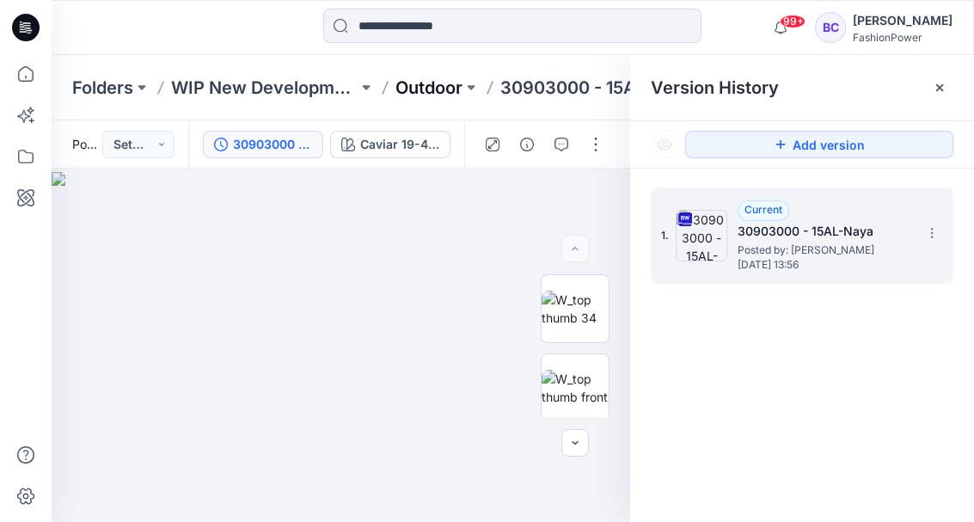
click at [440, 83] on p "Outdoor" at bounding box center [428, 88] width 67 height 24
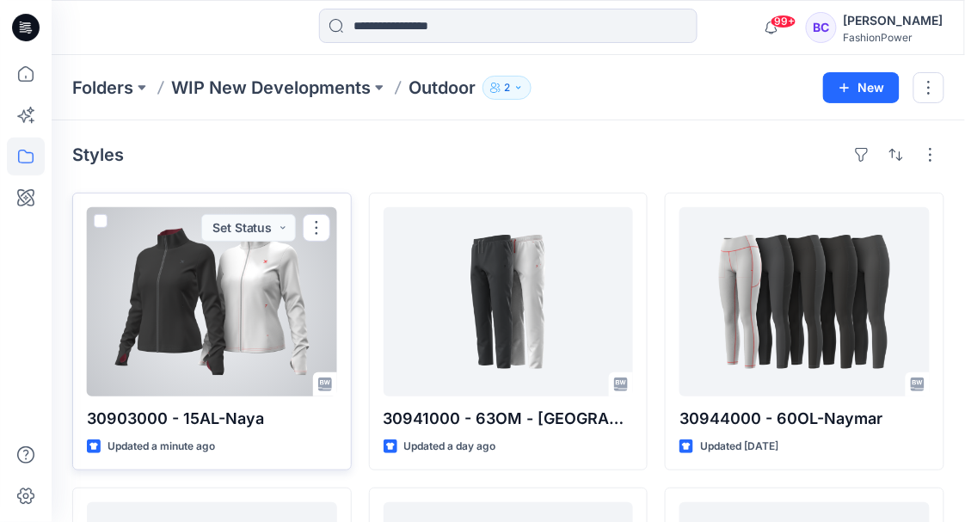
click at [205, 285] on div at bounding box center [212, 301] width 250 height 189
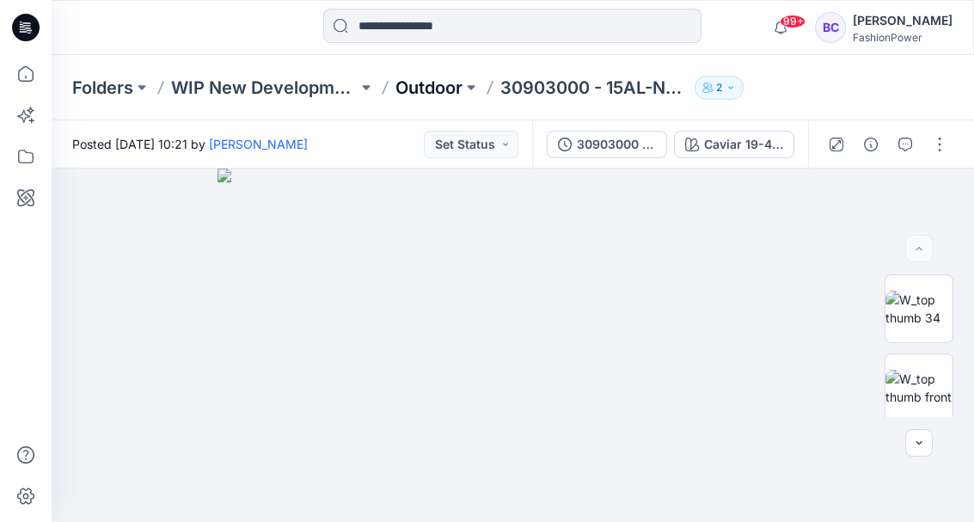
click at [431, 83] on p "Outdoor" at bounding box center [428, 88] width 67 height 24
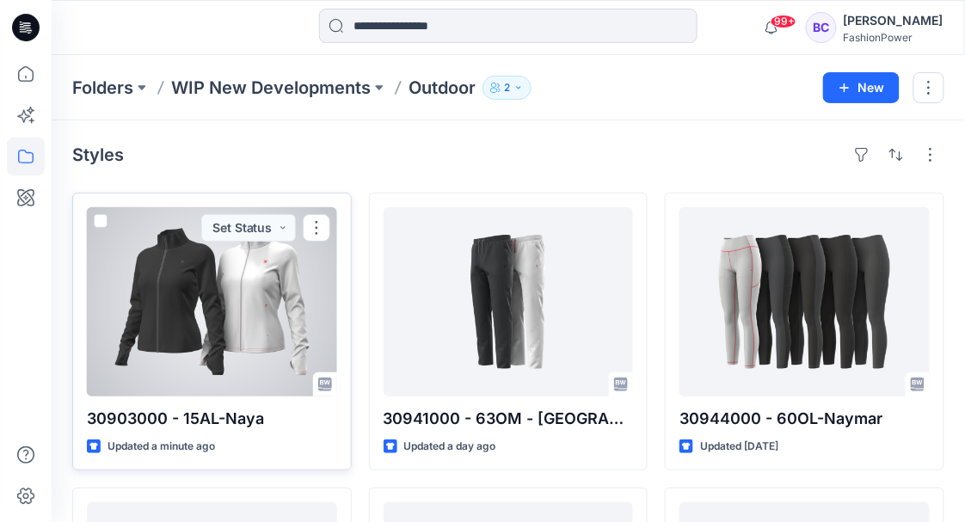
click at [264, 273] on div at bounding box center [212, 301] width 250 height 189
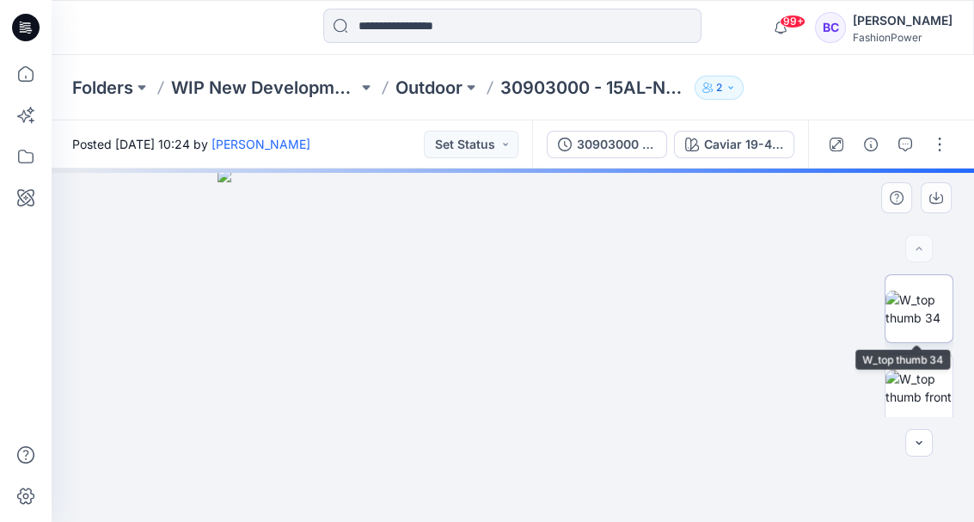
click at [906, 303] on img at bounding box center [919, 309] width 67 height 36
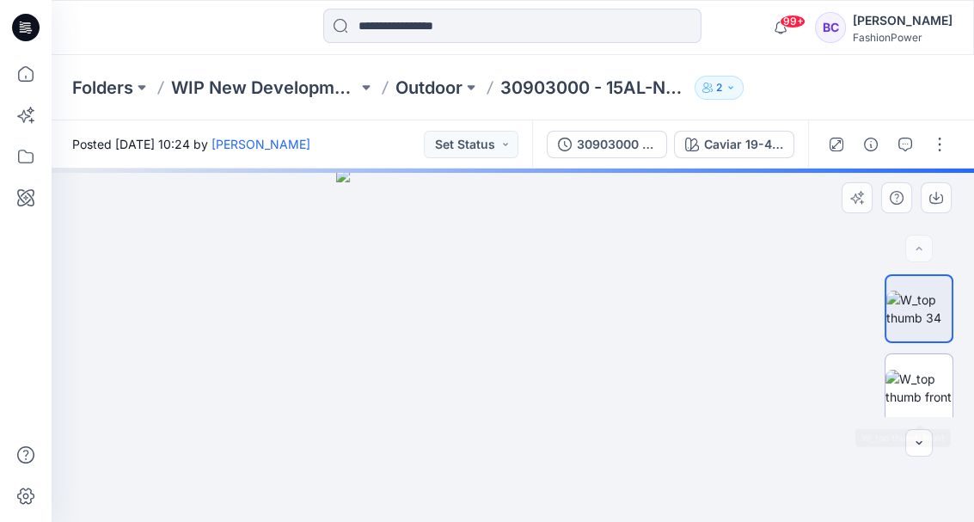
click at [926, 384] on img at bounding box center [919, 388] width 67 height 36
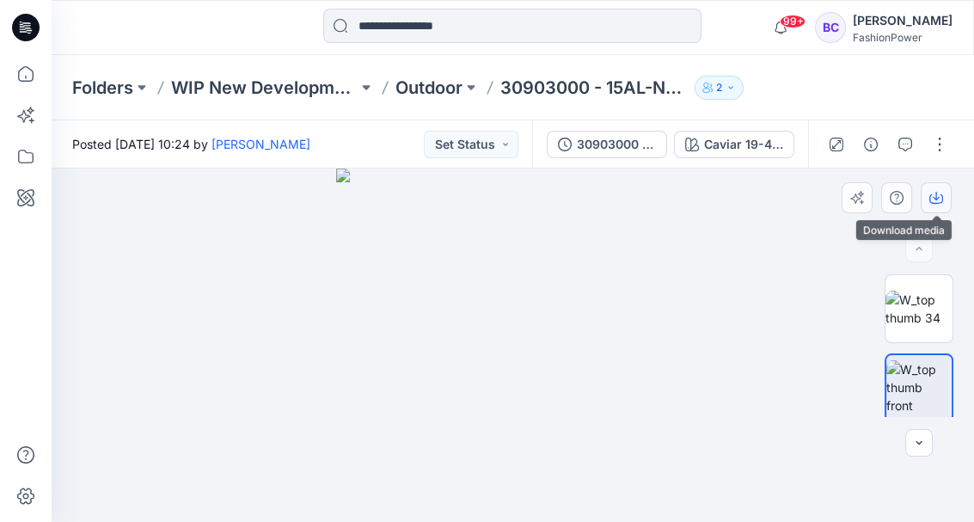
click at [945, 194] on button "button" at bounding box center [936, 197] width 31 height 31
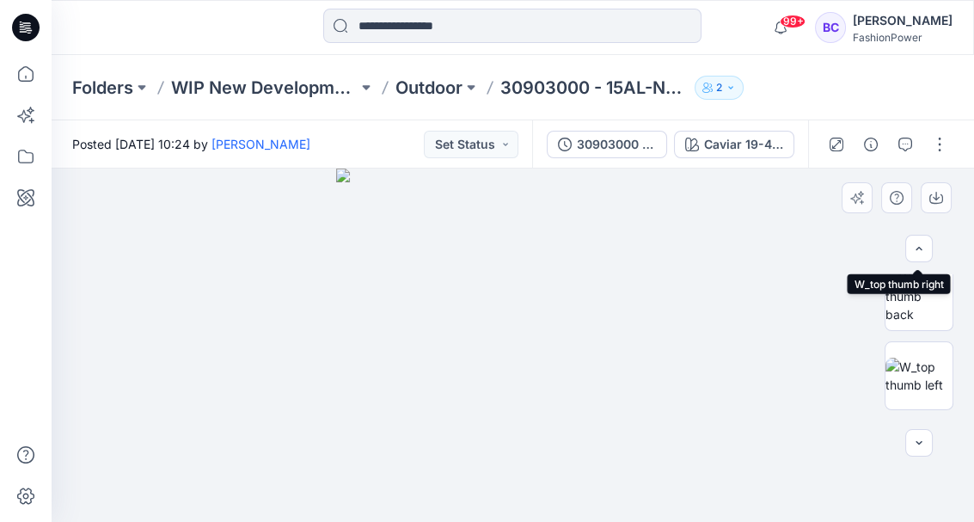
scroll to position [250, 0]
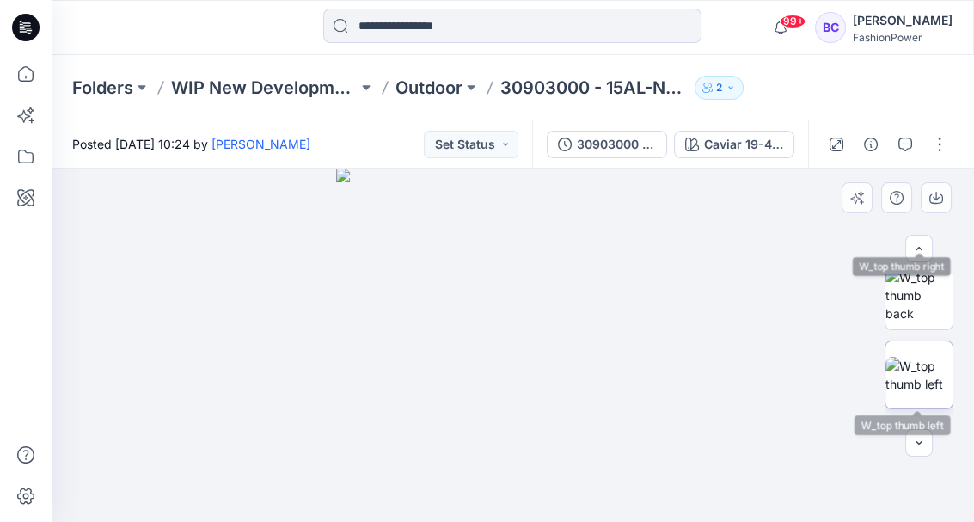
click at [906, 357] on img at bounding box center [919, 375] width 67 height 36
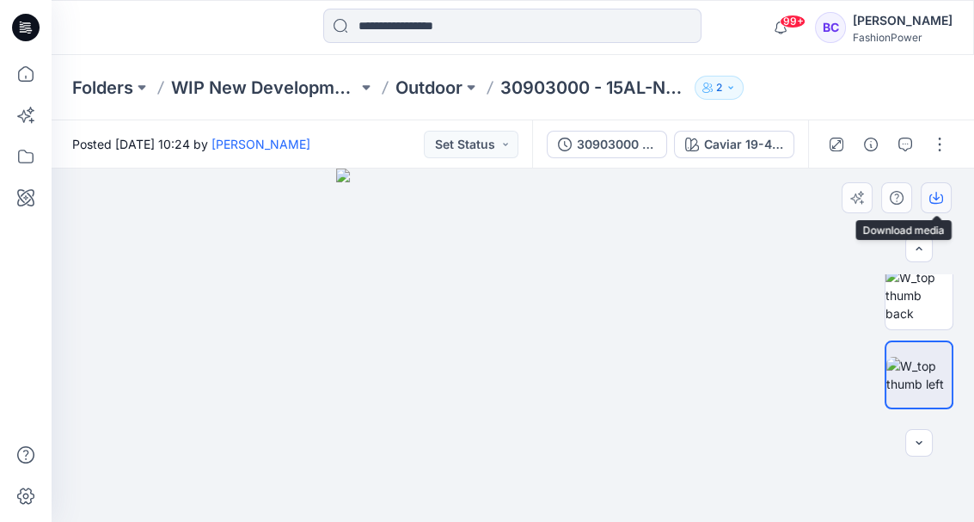
click at [940, 200] on icon "button" at bounding box center [936, 198] width 14 height 14
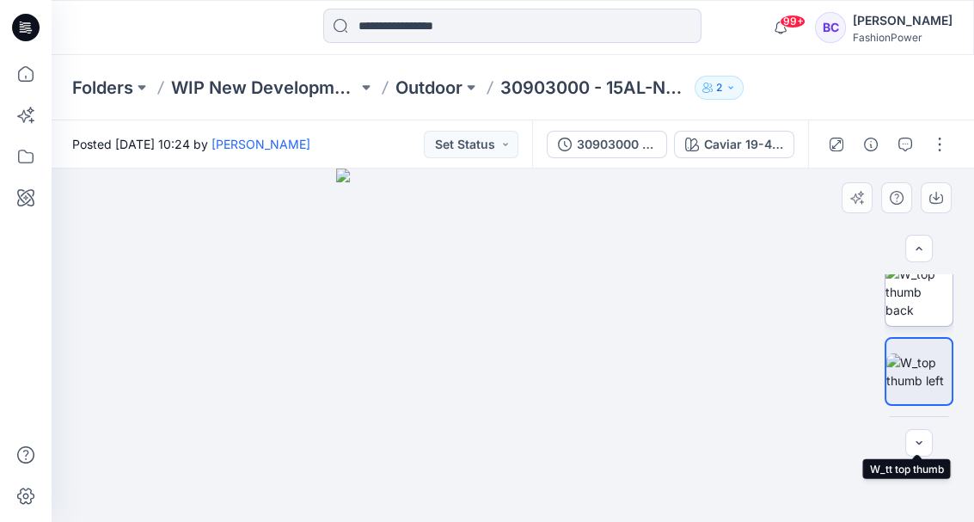
scroll to position [255, 0]
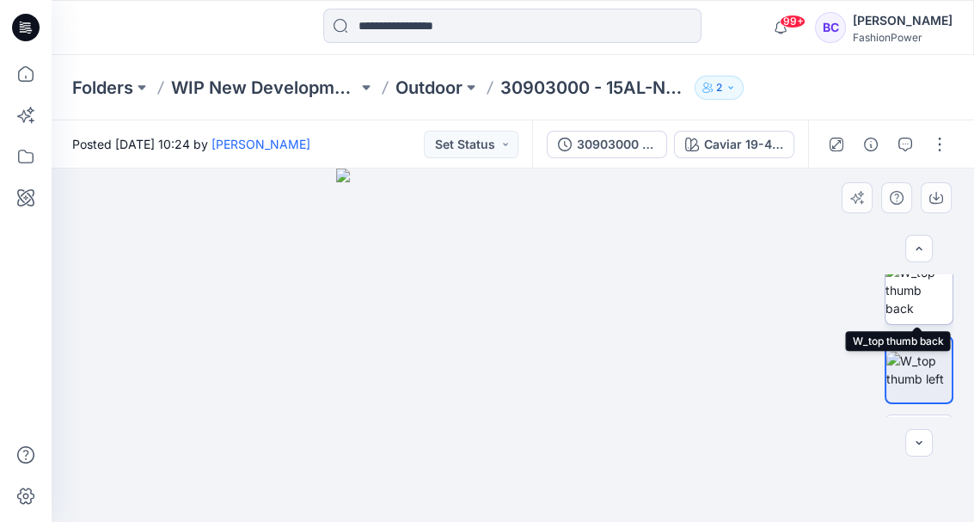
drag, startPoint x: 928, startPoint y: 310, endPoint x: 911, endPoint y: 292, distance: 24.3
click at [911, 292] on img at bounding box center [919, 290] width 67 height 54
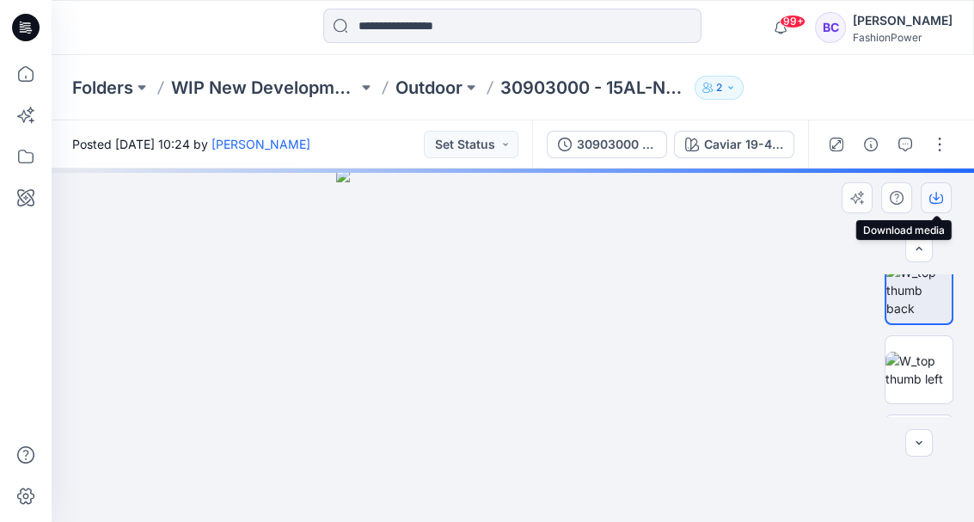
click at [939, 193] on icon "button" at bounding box center [936, 198] width 14 height 14
click at [943, 196] on button "button" at bounding box center [936, 197] width 31 height 31
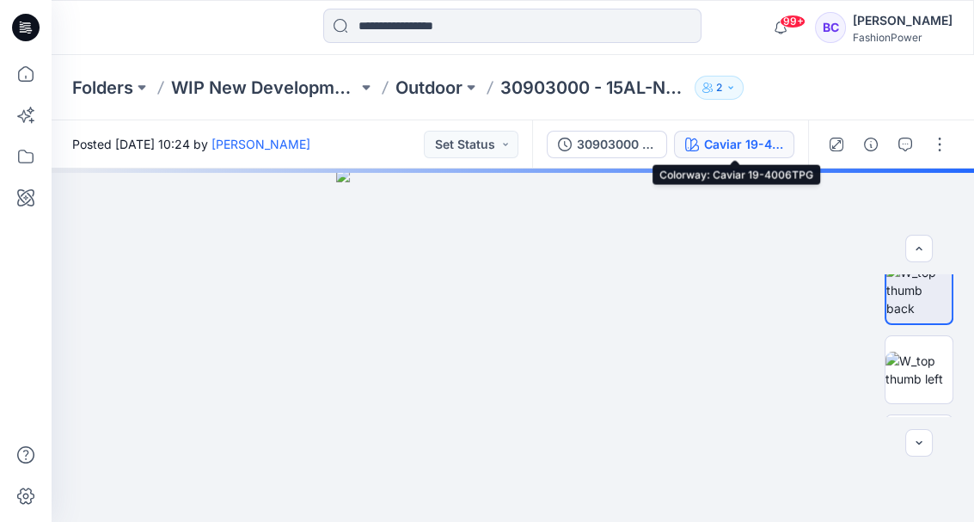
click at [726, 143] on div "Caviar 19-4006TPG" at bounding box center [743, 144] width 79 height 19
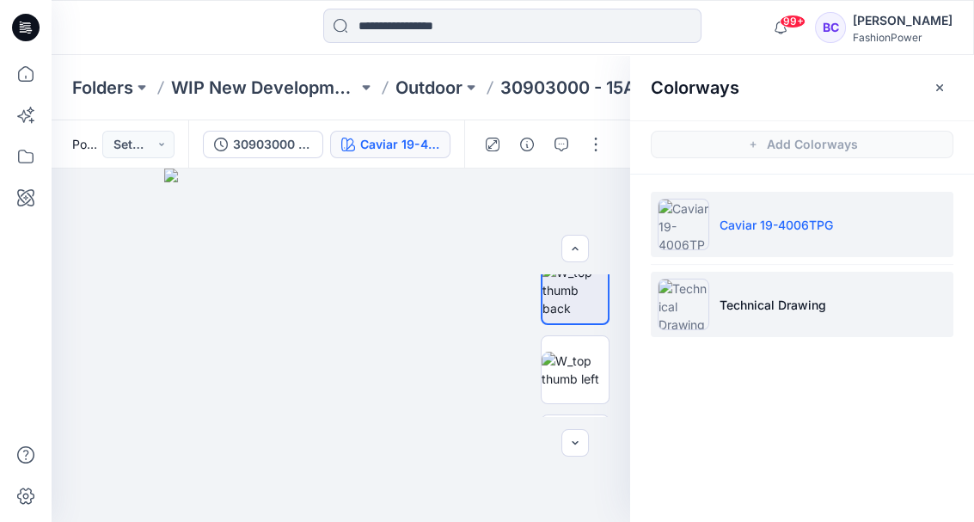
click at [659, 320] on img at bounding box center [684, 305] width 52 height 52
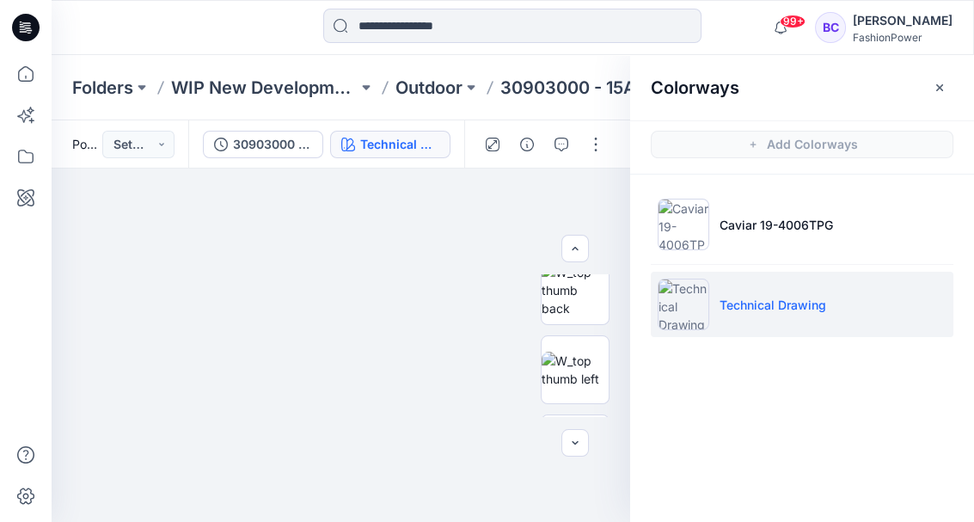
click at [500, 49] on div "99+ Notifications Your style 31039000 -60OL-Nimi is ready 11 minutes ago Your s…" at bounding box center [513, 27] width 923 height 55
click at [487, 31] on input at bounding box center [512, 26] width 378 height 34
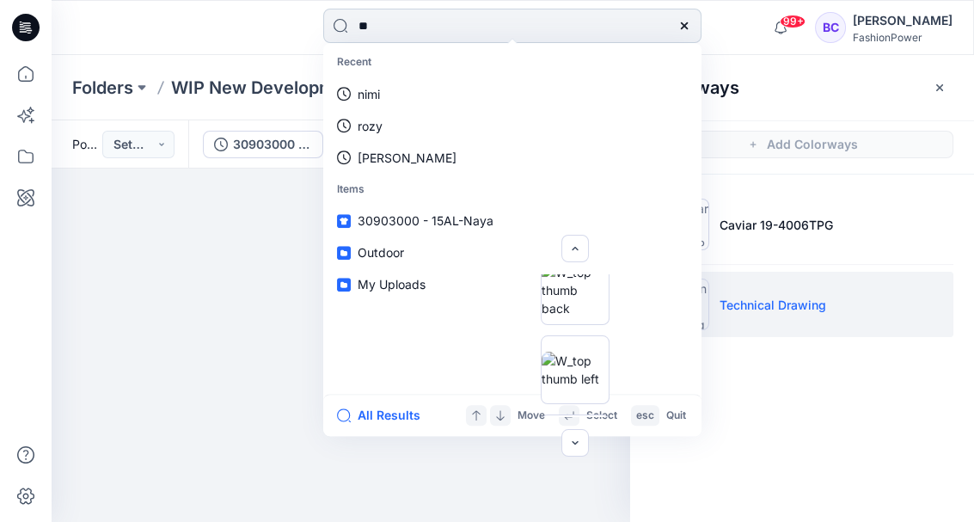
type input "*"
type input "****"
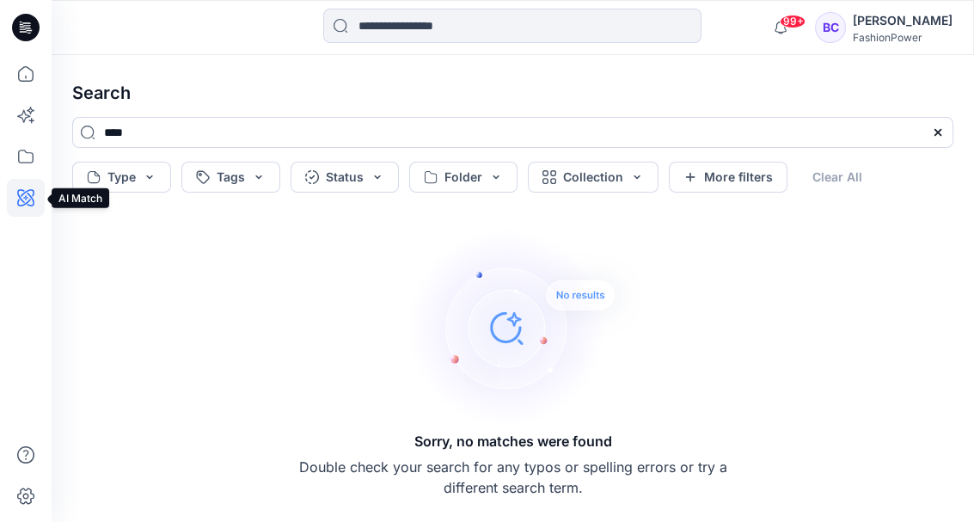
click at [26, 203] on icon at bounding box center [25, 197] width 17 height 17
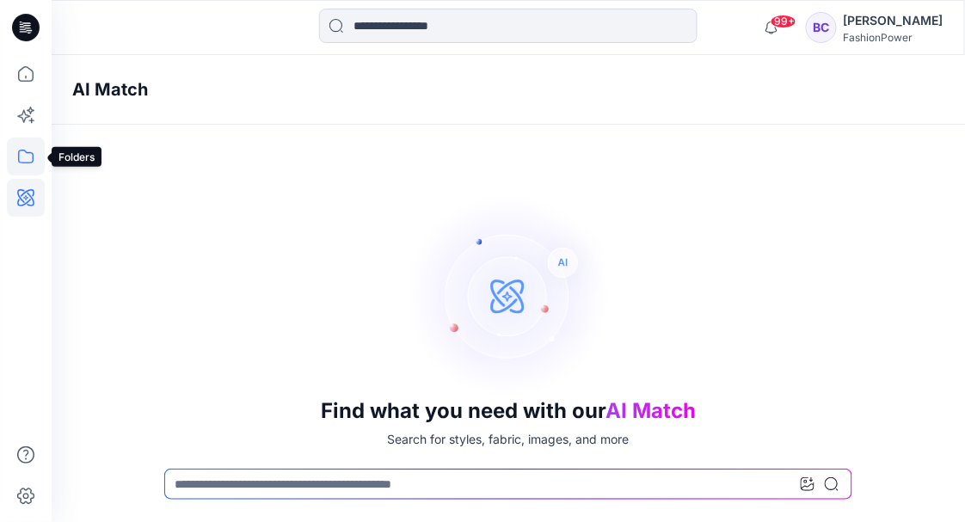
click at [28, 157] on icon at bounding box center [26, 157] width 38 height 38
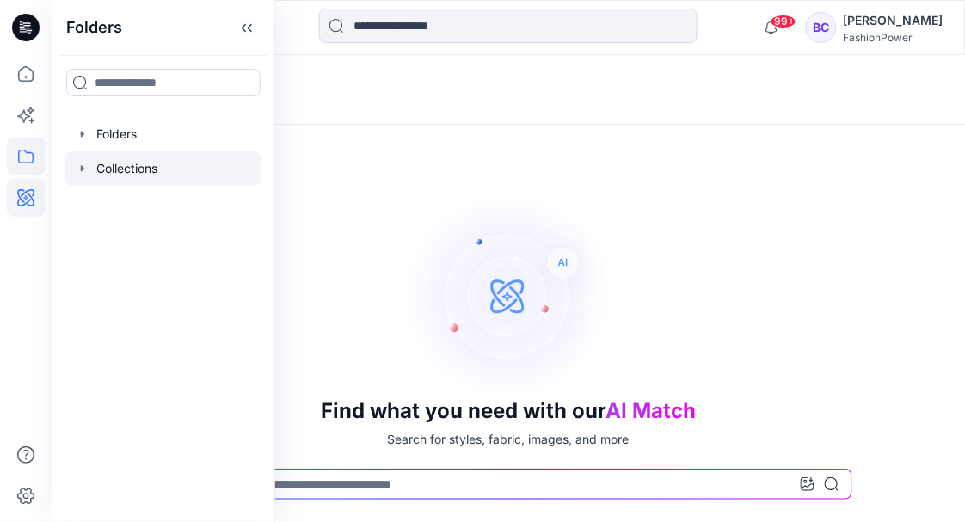
click at [89, 165] on div at bounding box center [163, 168] width 196 height 34
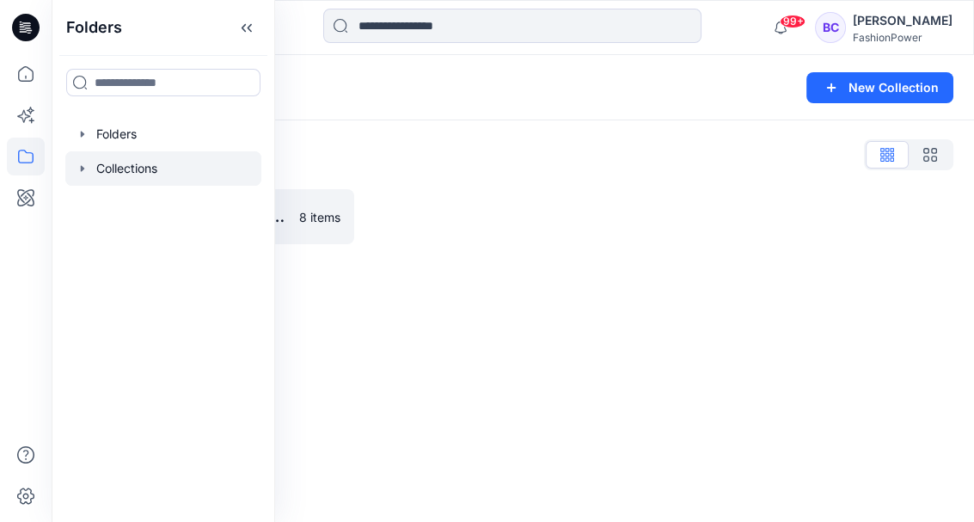
click at [82, 165] on icon "button" at bounding box center [83, 169] width 14 height 14
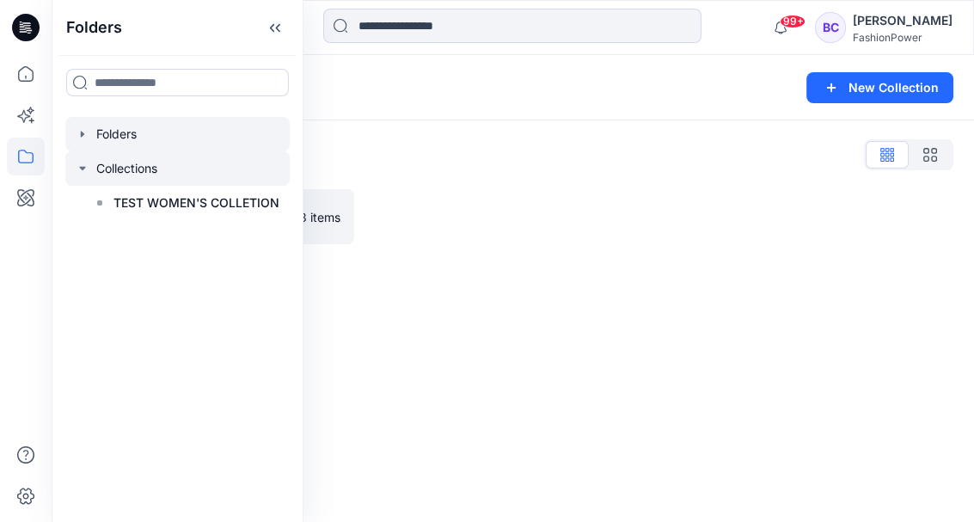
click at [73, 138] on div at bounding box center [177, 134] width 224 height 34
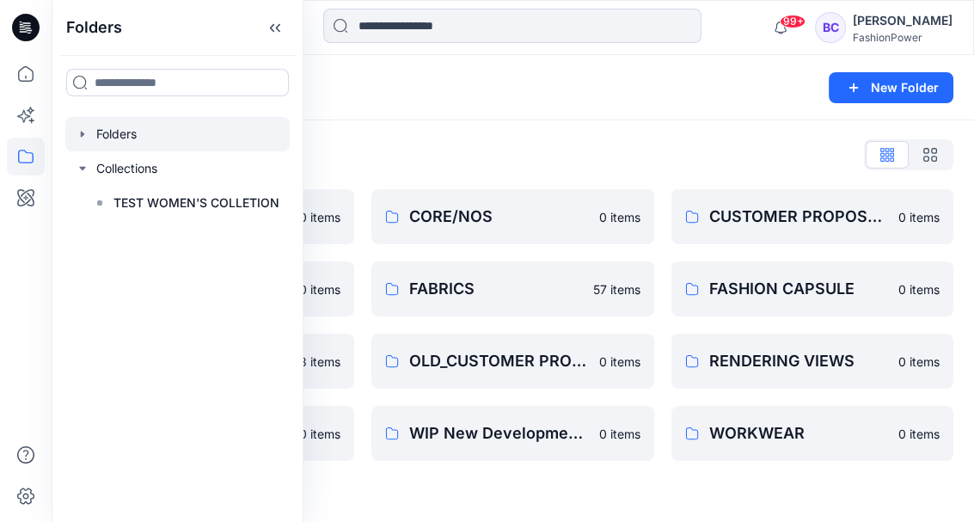
click at [76, 135] on icon "button" at bounding box center [83, 134] width 14 height 14
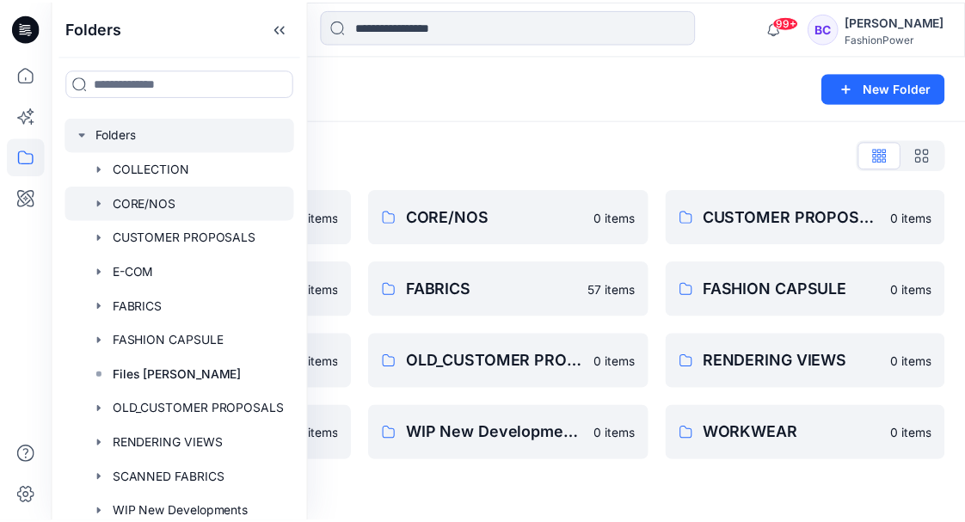
scroll to position [110, 0]
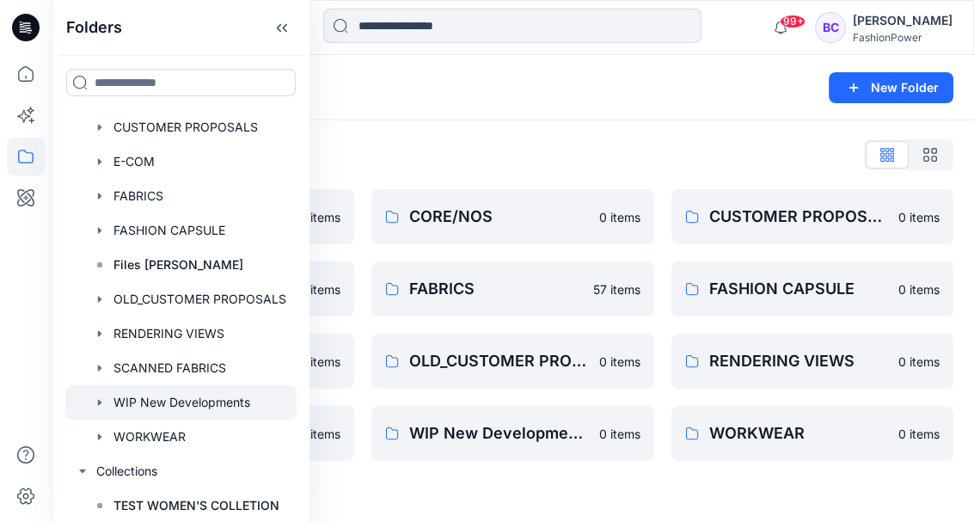
click at [108, 389] on div at bounding box center [180, 402] width 231 height 34
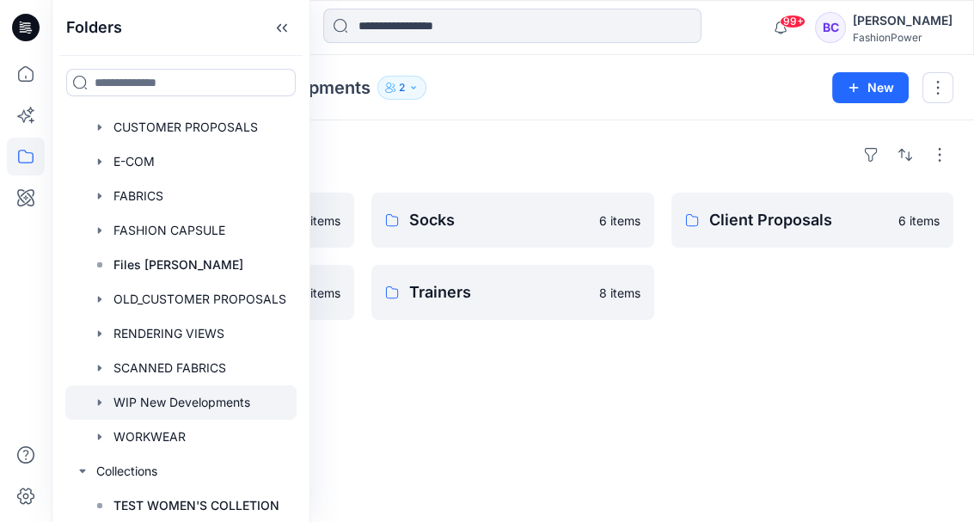
click at [101, 395] on icon "button" at bounding box center [100, 402] width 14 height 14
click at [498, 386] on div "Folders Outdoor 12 items Running Socks 6 items Trainers 8 items Client Proposal…" at bounding box center [513, 321] width 923 height 402
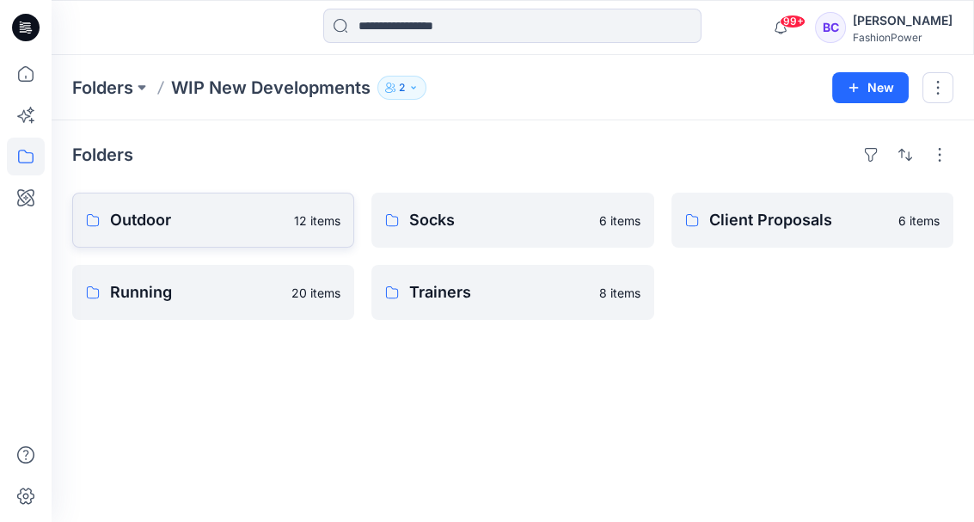
click at [282, 236] on link "Outdoor 12 items" at bounding box center [213, 220] width 282 height 55
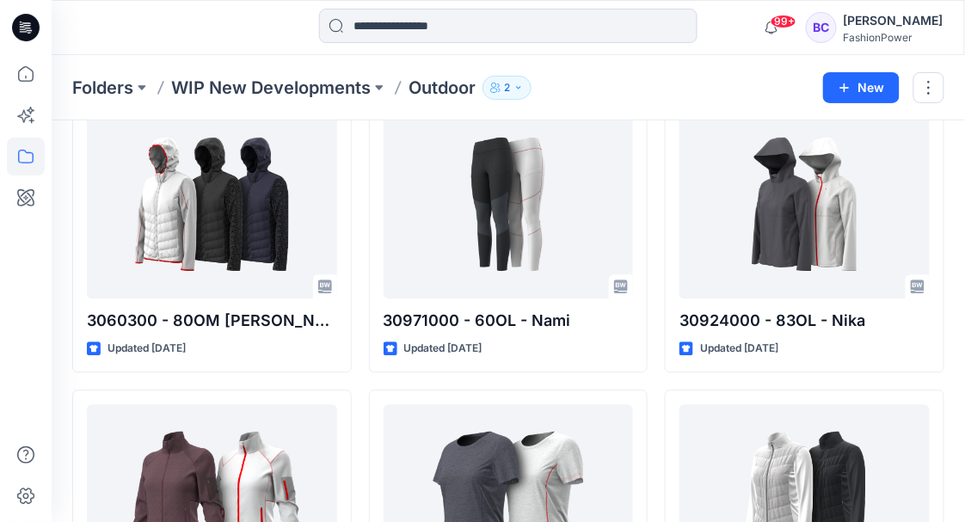
scroll to position [850, 0]
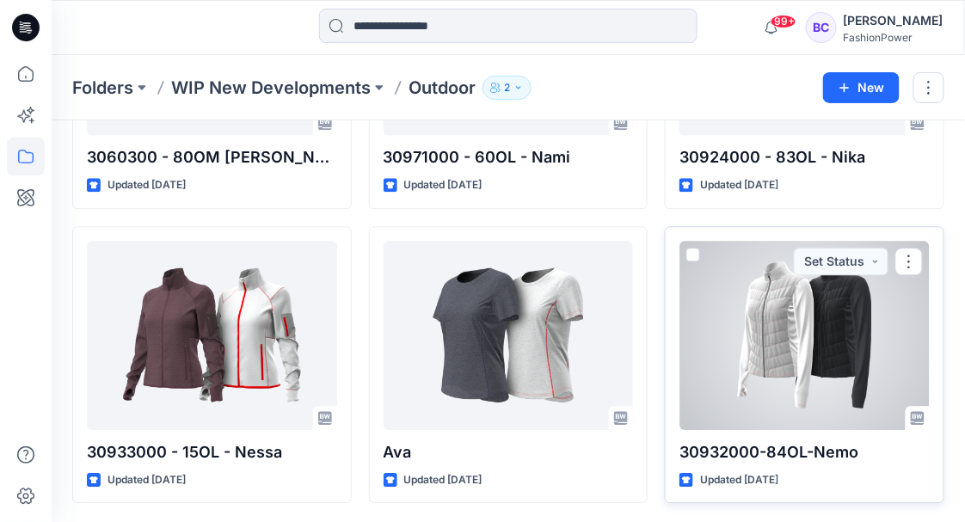
click at [790, 402] on div at bounding box center [804, 335] width 250 height 189
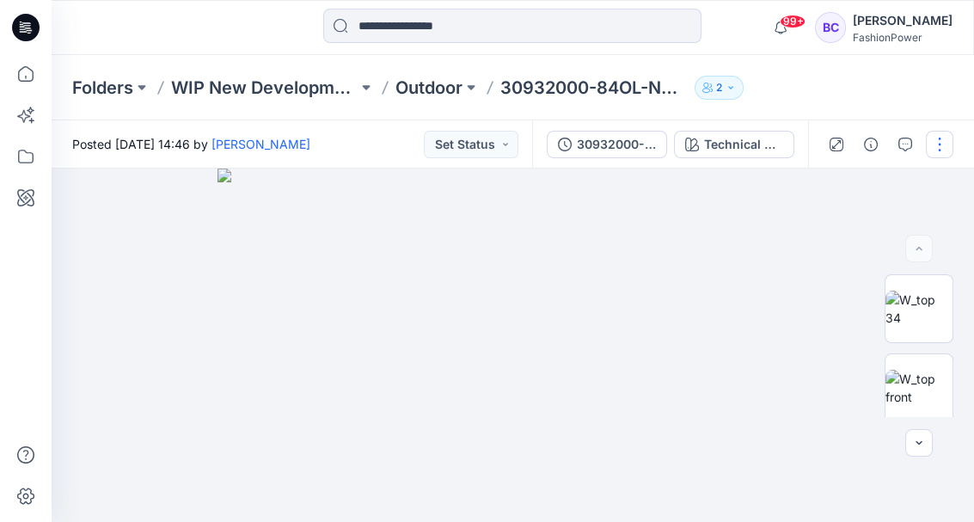
click at [932, 138] on button "button" at bounding box center [940, 145] width 28 height 28
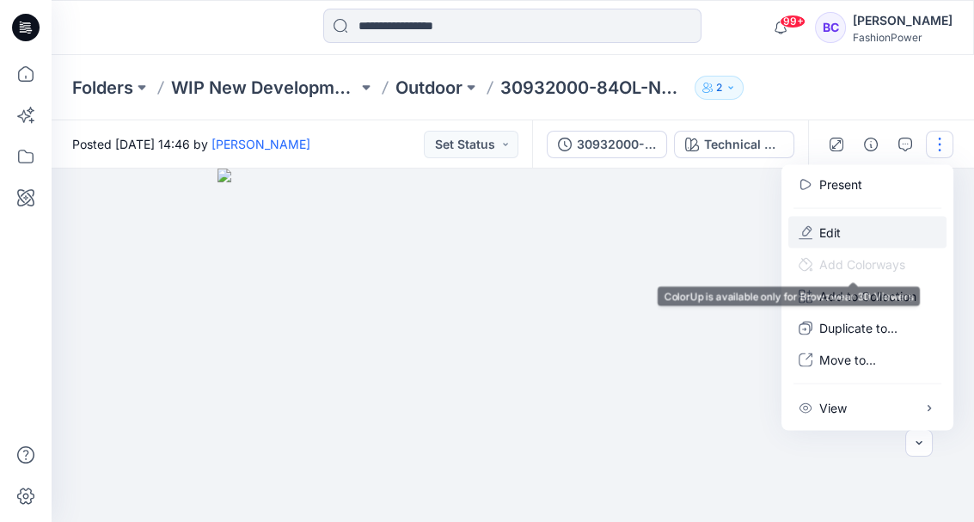
click at [835, 239] on p "Edit" at bounding box center [829, 233] width 21 height 18
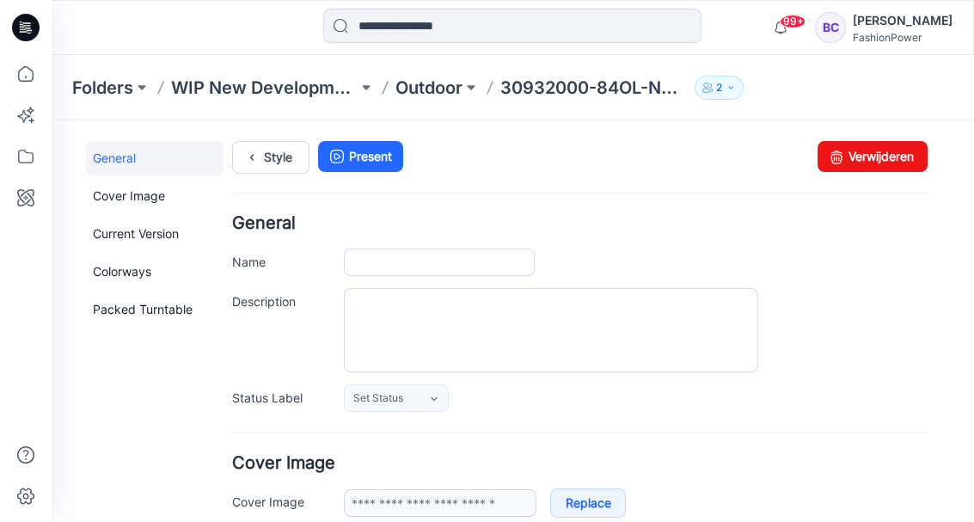
type input "**********"
click at [459, 264] on input "**********" at bounding box center [439, 262] width 191 height 28
type input "**********"
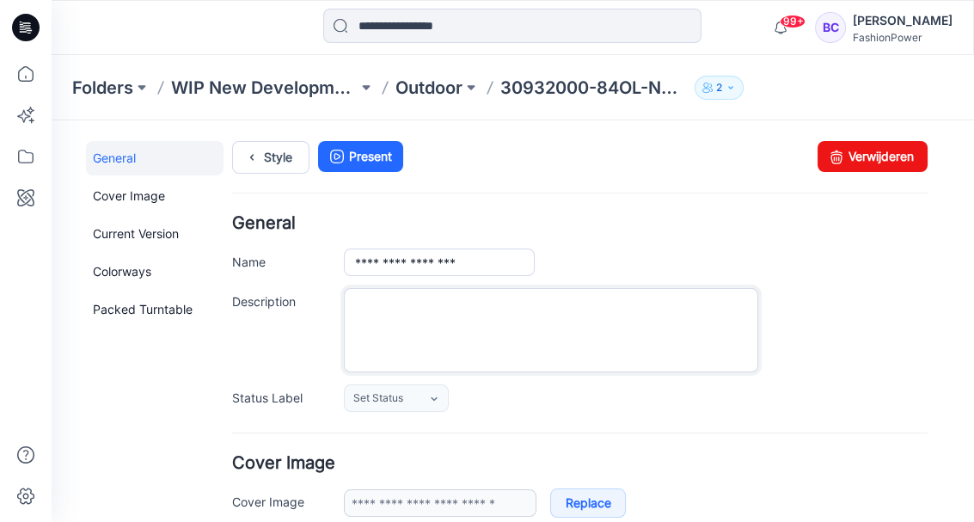
click at [439, 355] on textarea "Description" at bounding box center [551, 330] width 414 height 84
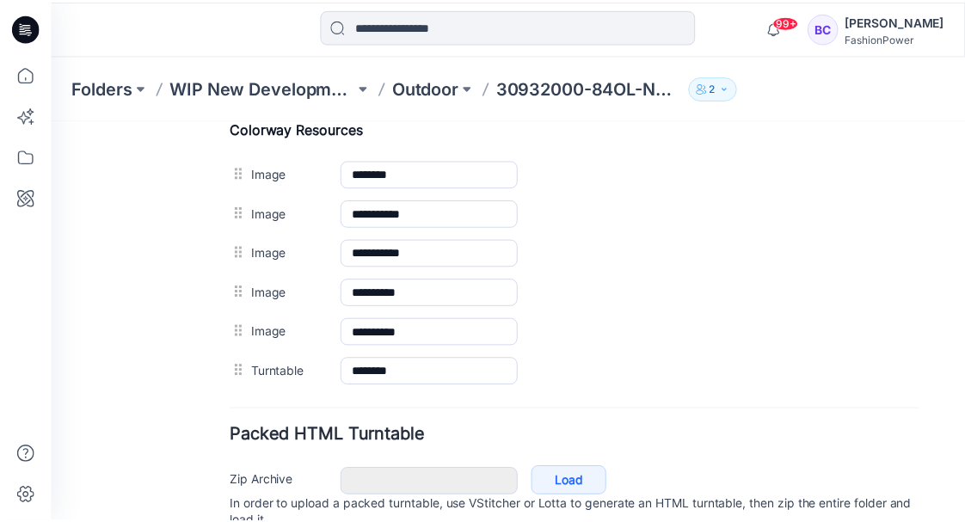
scroll to position [813, 0]
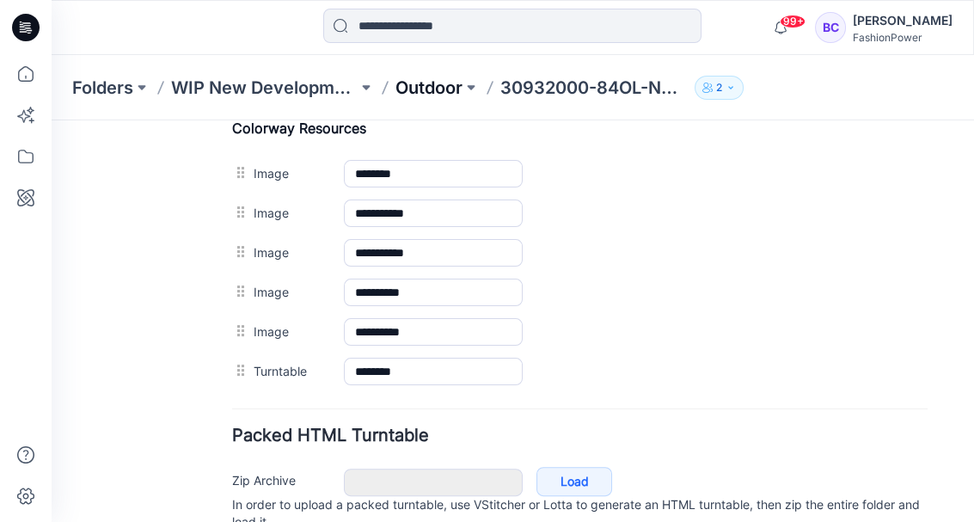
click at [441, 93] on p "Outdoor" at bounding box center [428, 88] width 67 height 24
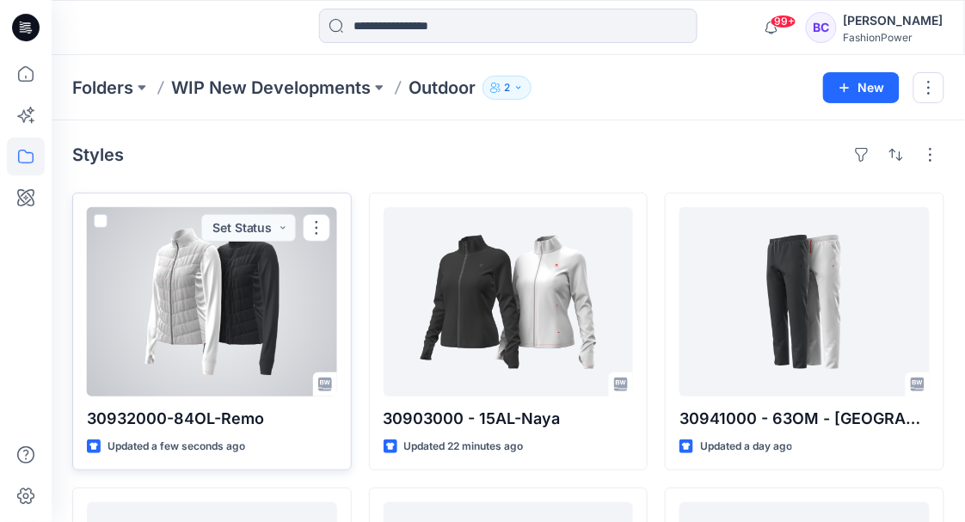
click at [273, 335] on div at bounding box center [212, 301] width 250 height 189
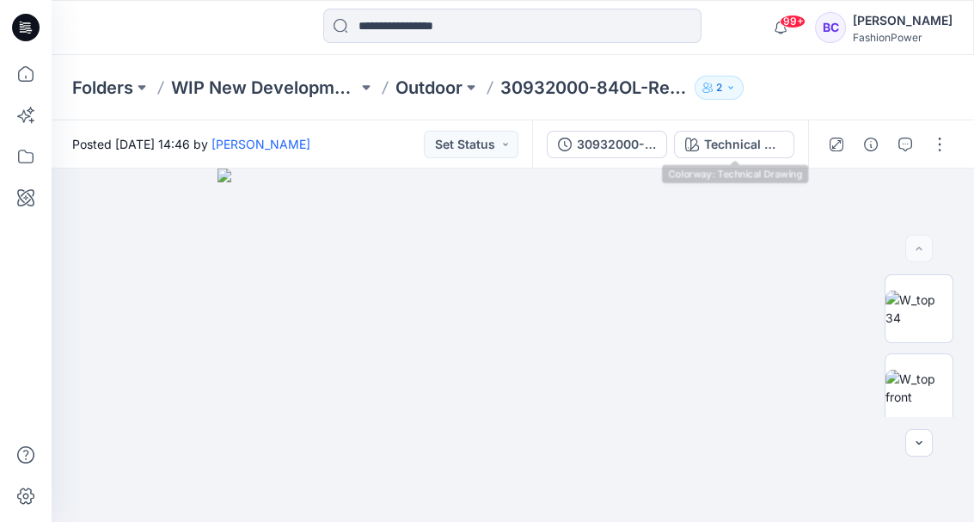
click at [575, 162] on div "30932000-84OL-Nemo Technical Drawing" at bounding box center [670, 144] width 276 height 48
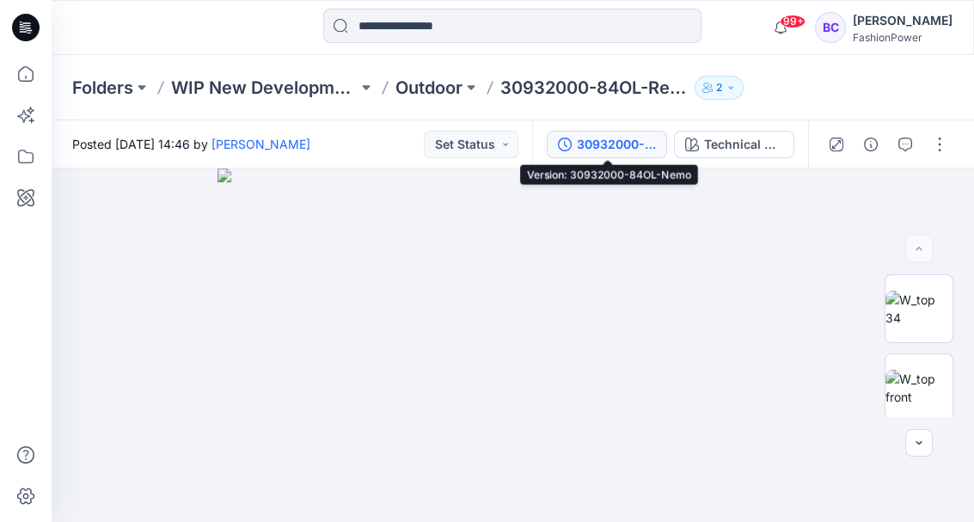
click at [599, 150] on div "30932000-84OL-Nemo" at bounding box center [616, 144] width 79 height 19
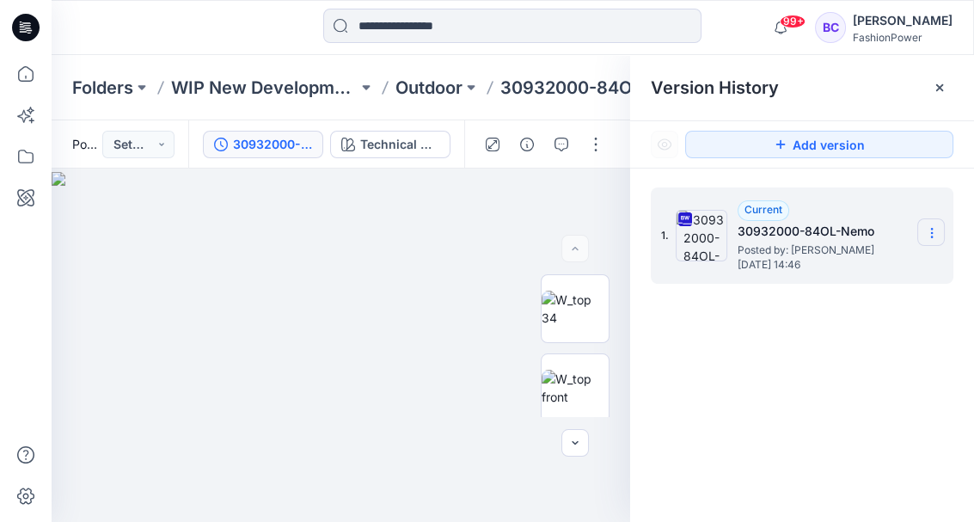
click at [933, 232] on icon at bounding box center [932, 233] width 14 height 14
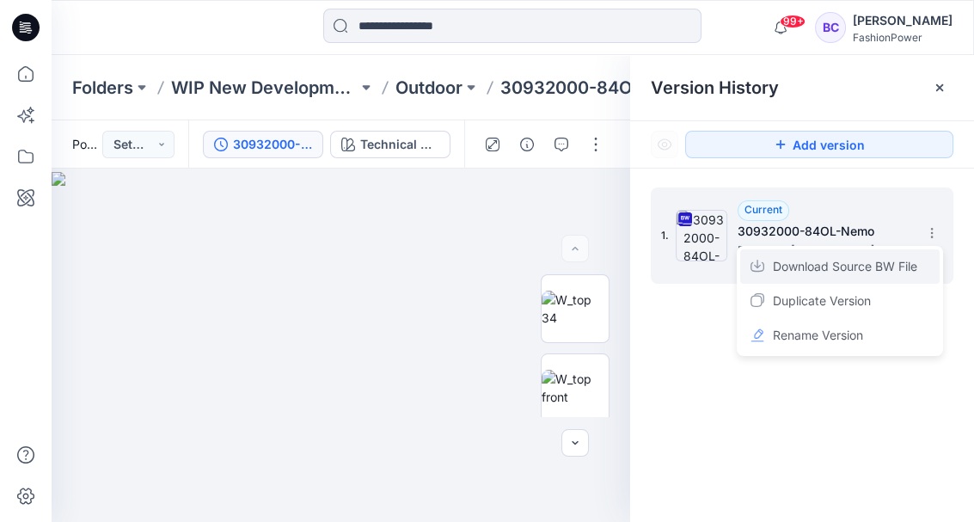
click at [897, 261] on span "Download Source BW File" at bounding box center [845, 266] width 144 height 21
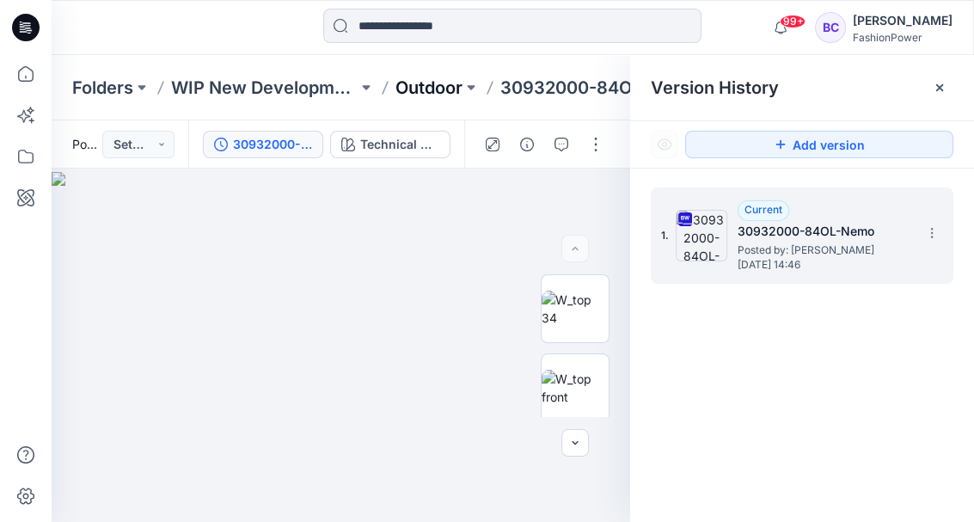
click at [429, 86] on p "Outdoor" at bounding box center [428, 88] width 67 height 24
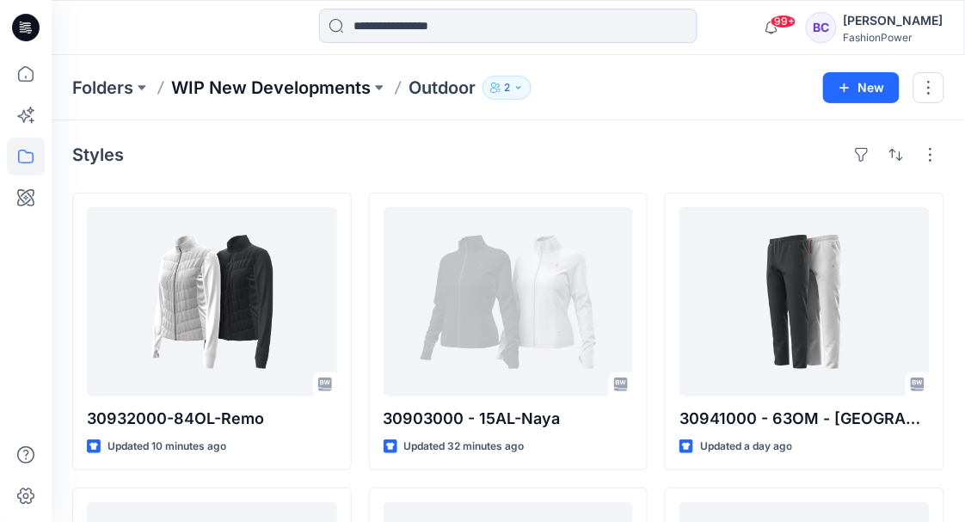
click at [359, 87] on p "WIP New Developments" at bounding box center [270, 88] width 199 height 24
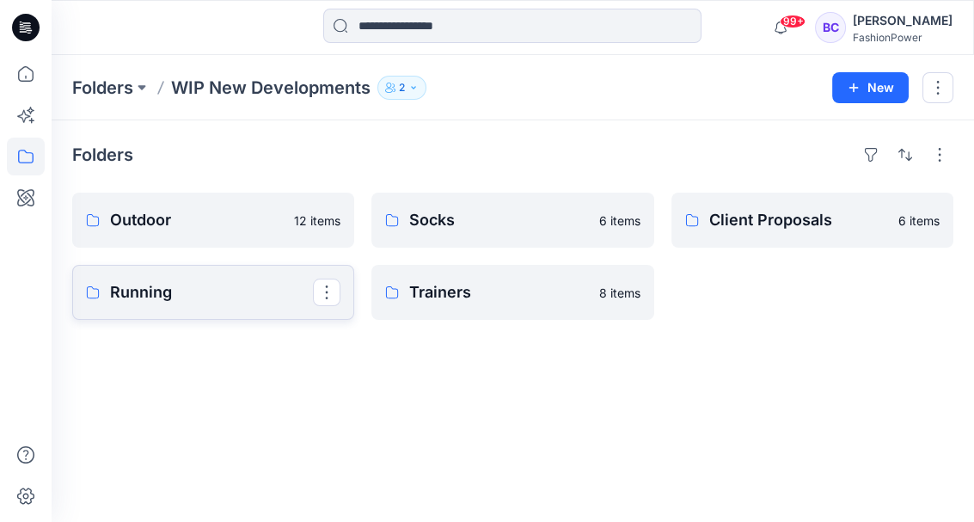
drag, startPoint x: 197, startPoint y: 288, endPoint x: 161, endPoint y: 299, distance: 37.8
click at [161, 299] on p "Running" at bounding box center [211, 292] width 203 height 24
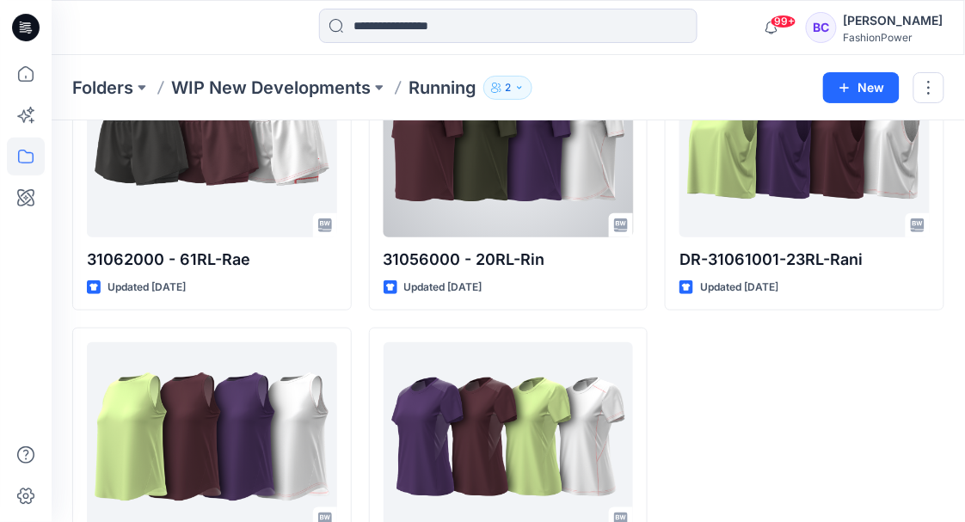
scroll to position [1733, 0]
